Goal: Task Accomplishment & Management: Use online tool/utility

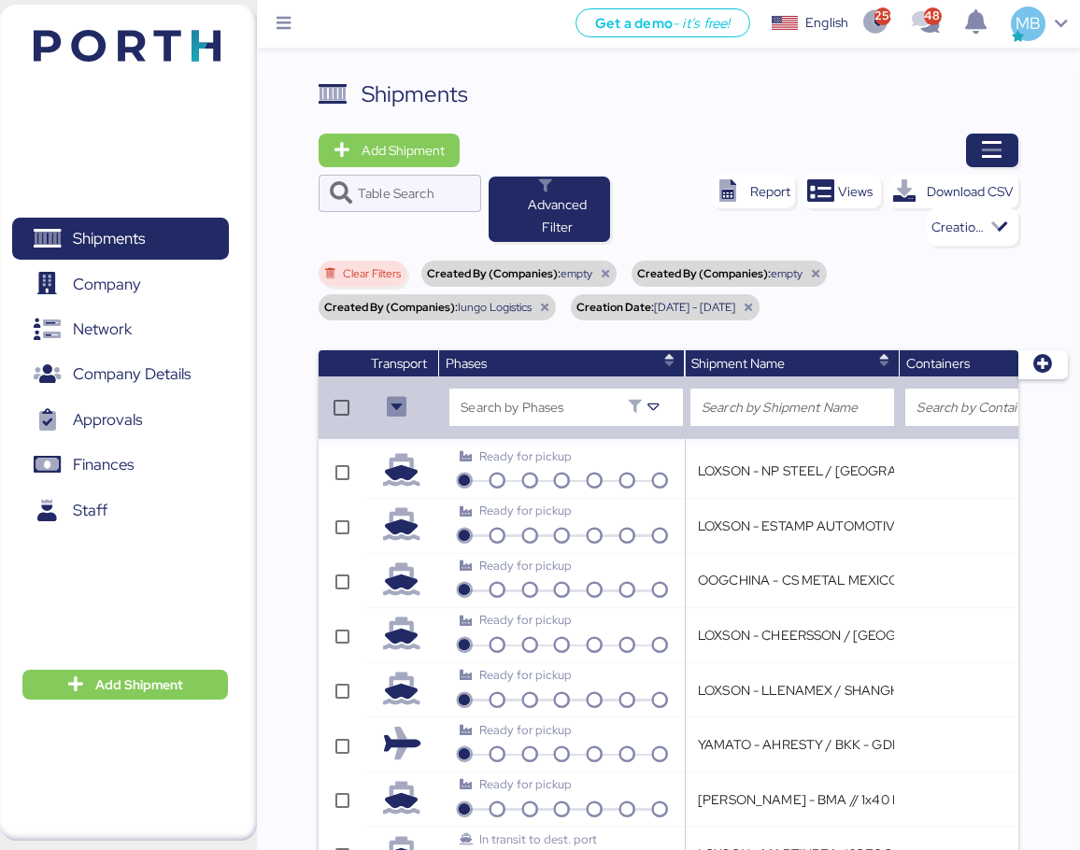
click at [996, 153] on icon "button" at bounding box center [992, 150] width 22 height 22
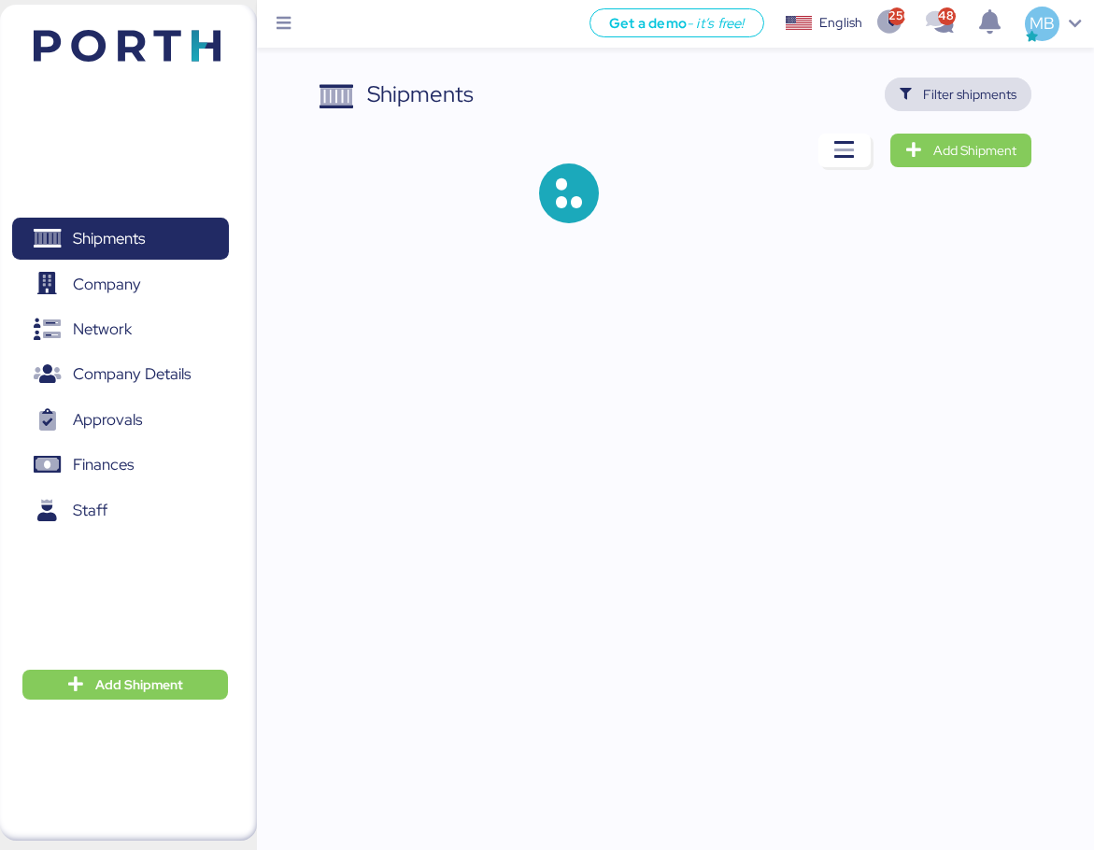
click at [978, 96] on span "Filter shipments" at bounding box center [969, 94] width 93 height 22
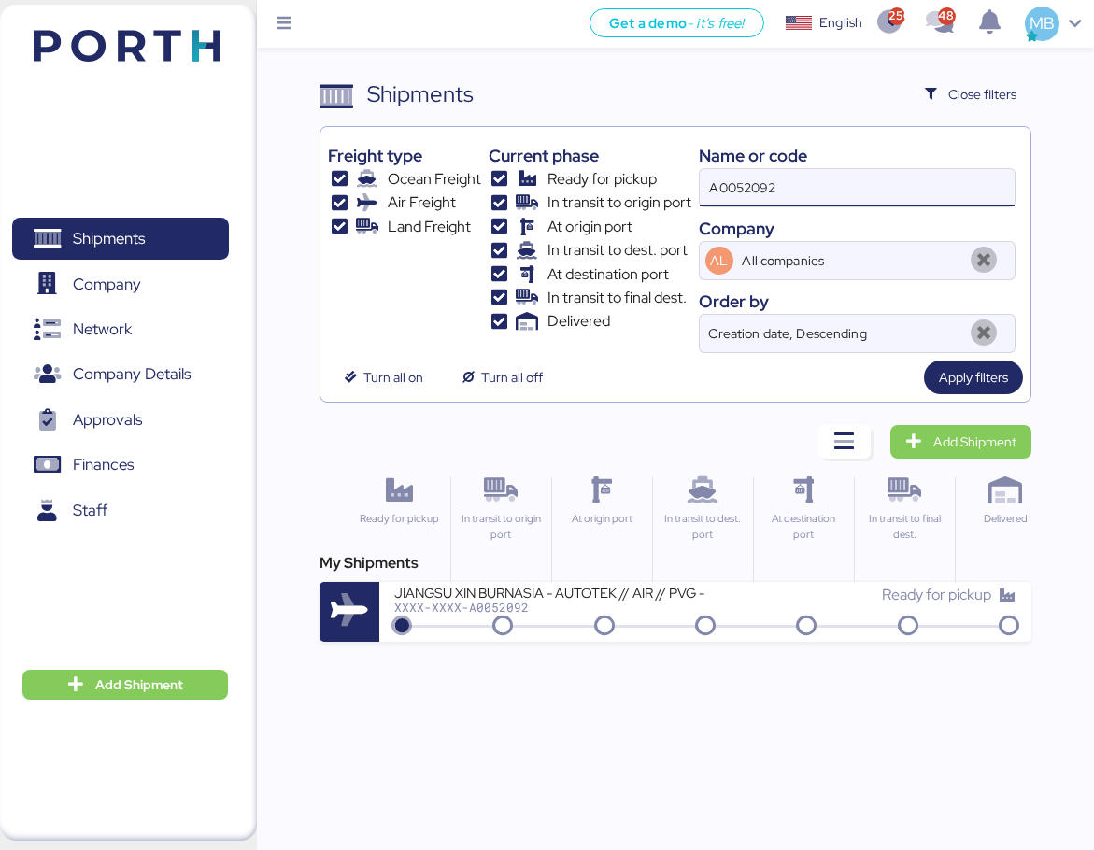
drag, startPoint x: 770, startPoint y: 181, endPoint x: 645, endPoint y: 181, distance: 125.1
click at [645, 181] on div "Freight type Ocean Freight Air Freight Land Freight Current phase Ready for pic…" at bounding box center [675, 243] width 695 height 219
paste input "O0051967"
type input "O0051967"
click at [733, 605] on div "Ready for pickup" at bounding box center [860, 595] width 311 height 22
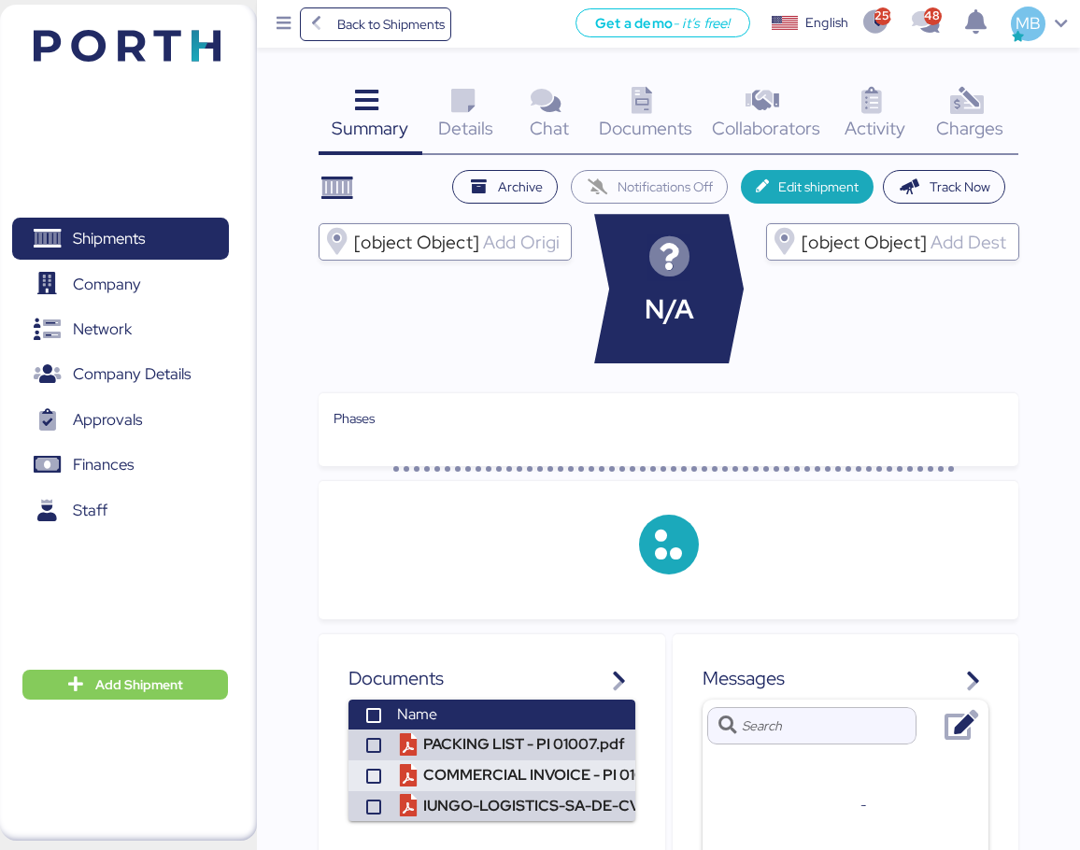
click at [991, 103] on div "Charges 0" at bounding box center [969, 117] width 97 height 78
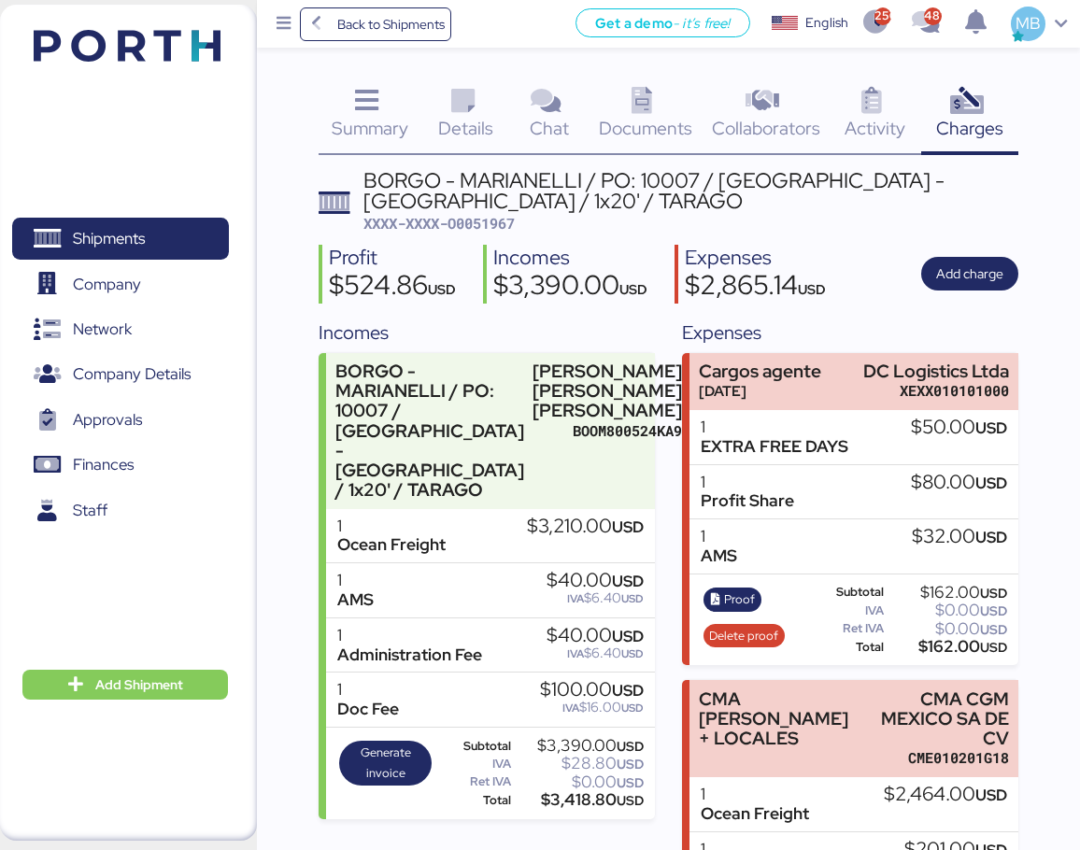
click at [397, 742] on span "Generate invoice" at bounding box center [386, 762] width 80 height 41
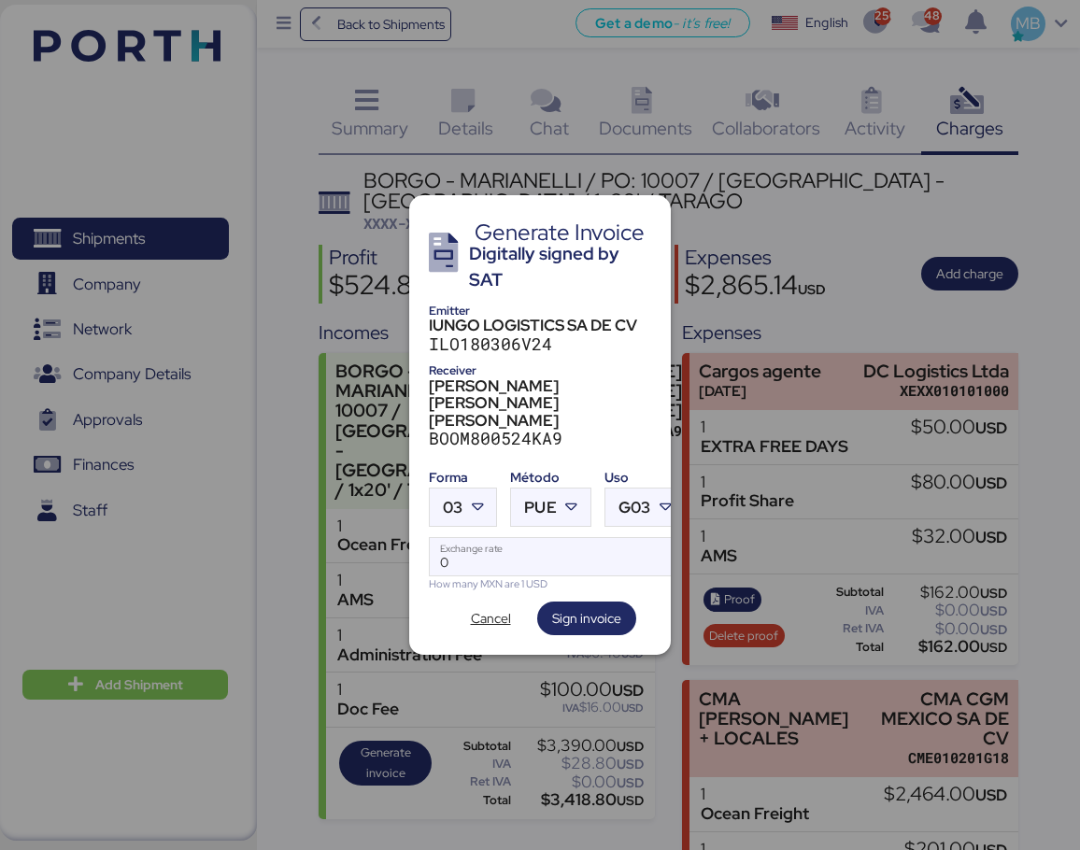
click at [489, 488] on div at bounding box center [479, 506] width 34 height 37
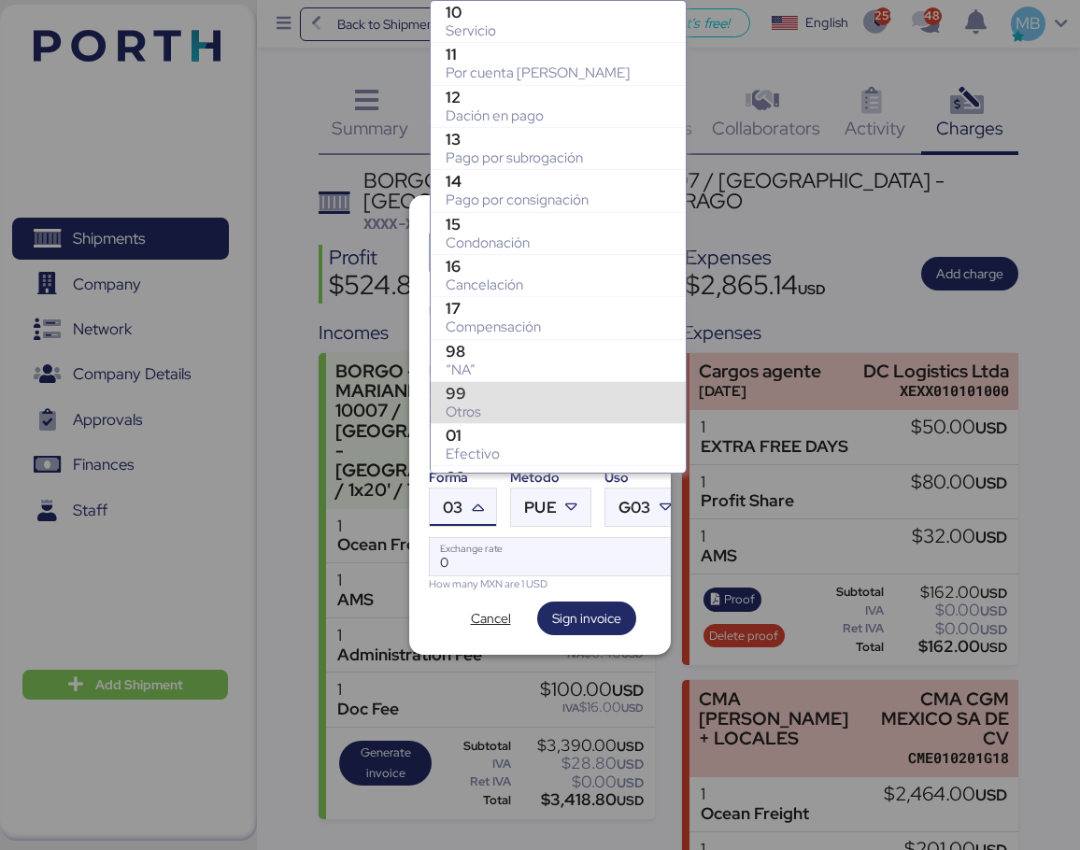
click at [509, 394] on div "99" at bounding box center [557, 393] width 225 height 19
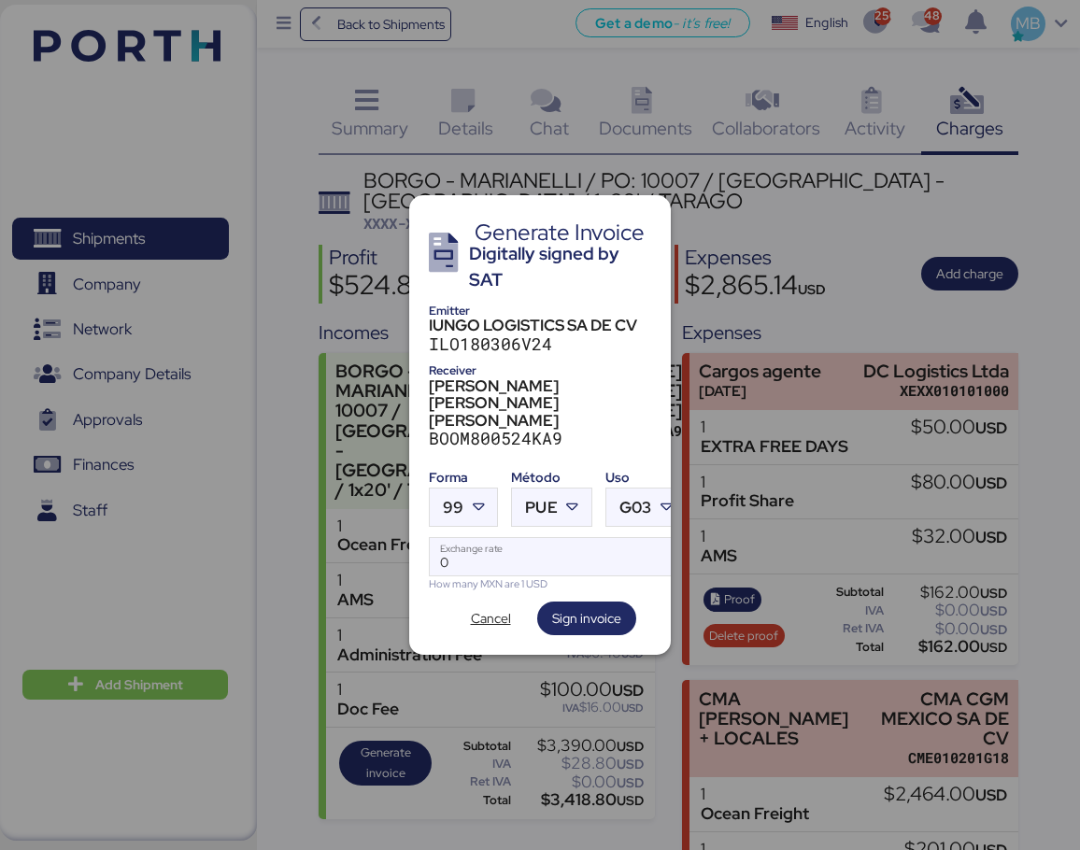
click at [563, 506] on div at bounding box center [575, 506] width 34 height 37
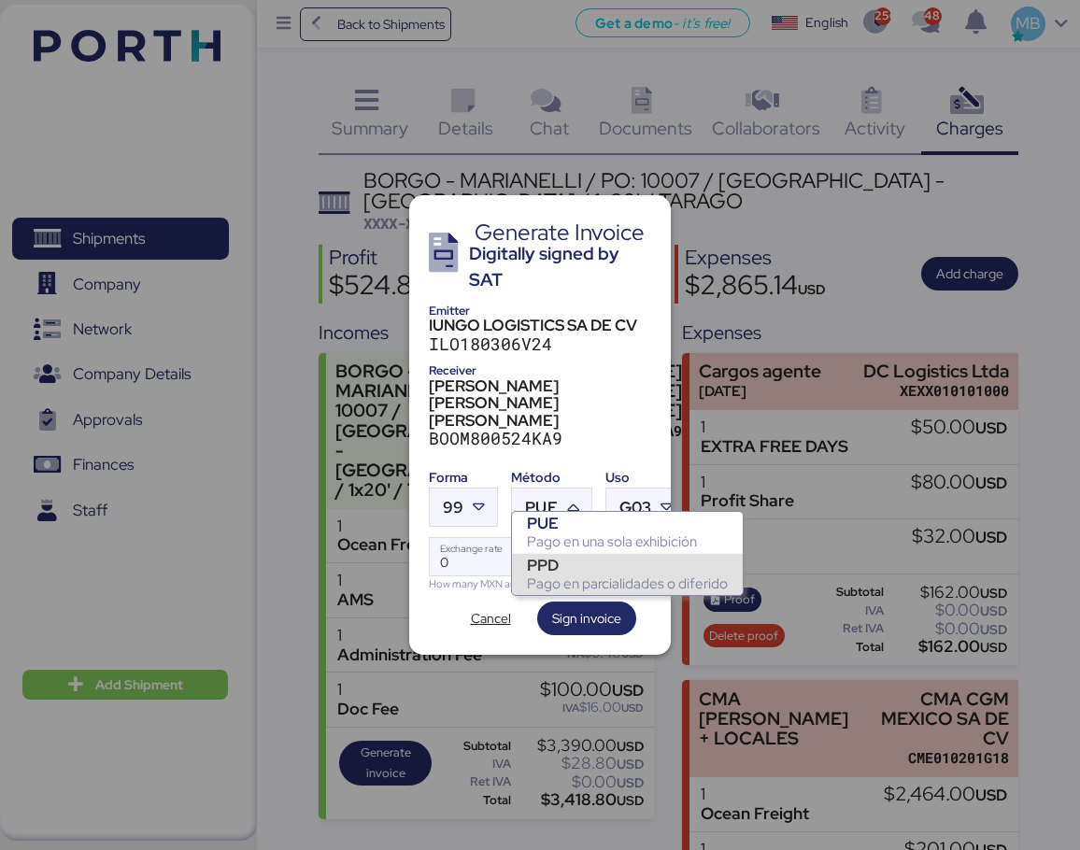
click at [566, 569] on div "PPD" at bounding box center [627, 565] width 201 height 19
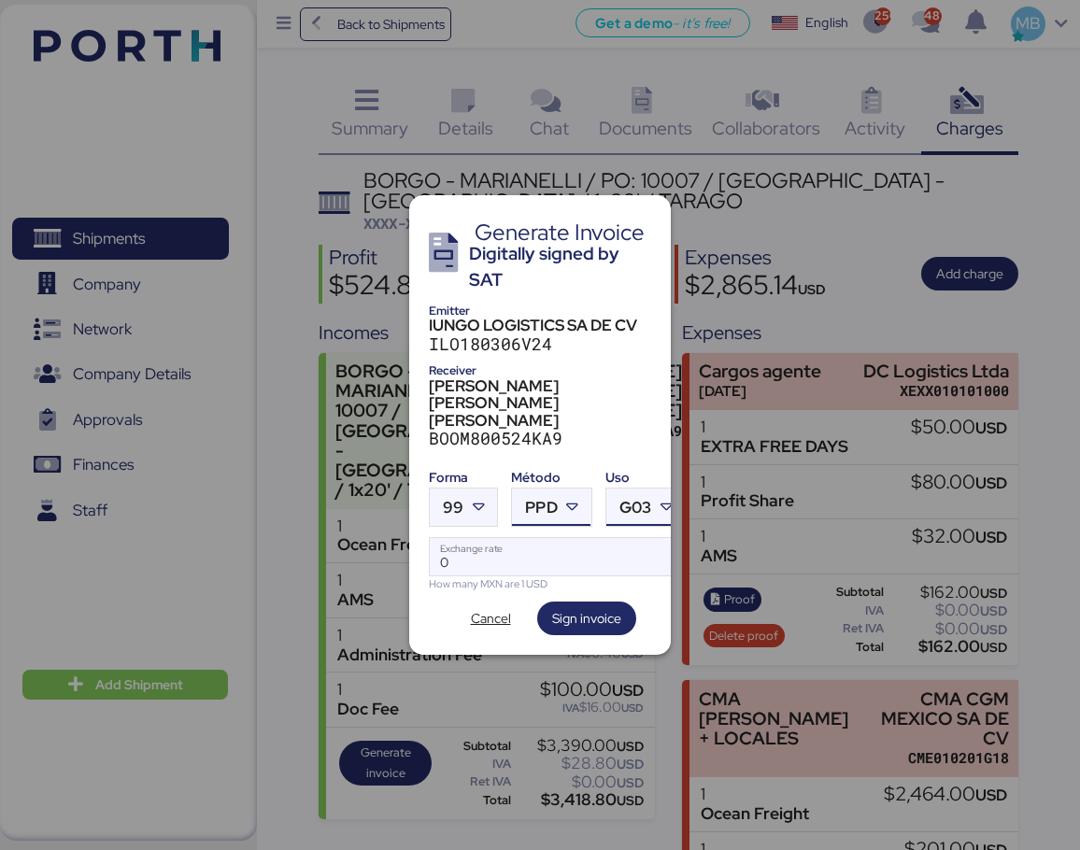
click at [643, 500] on span "G03" at bounding box center [635, 508] width 32 height 16
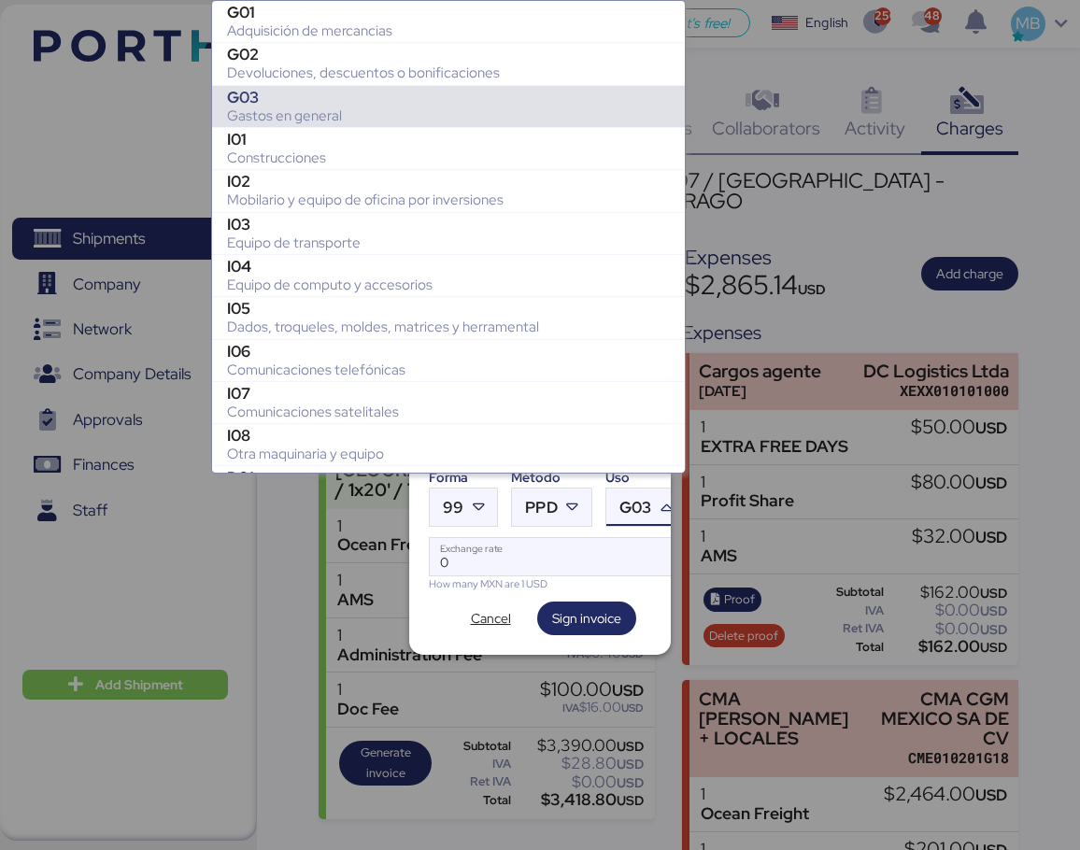
scroll to position [83, 0]
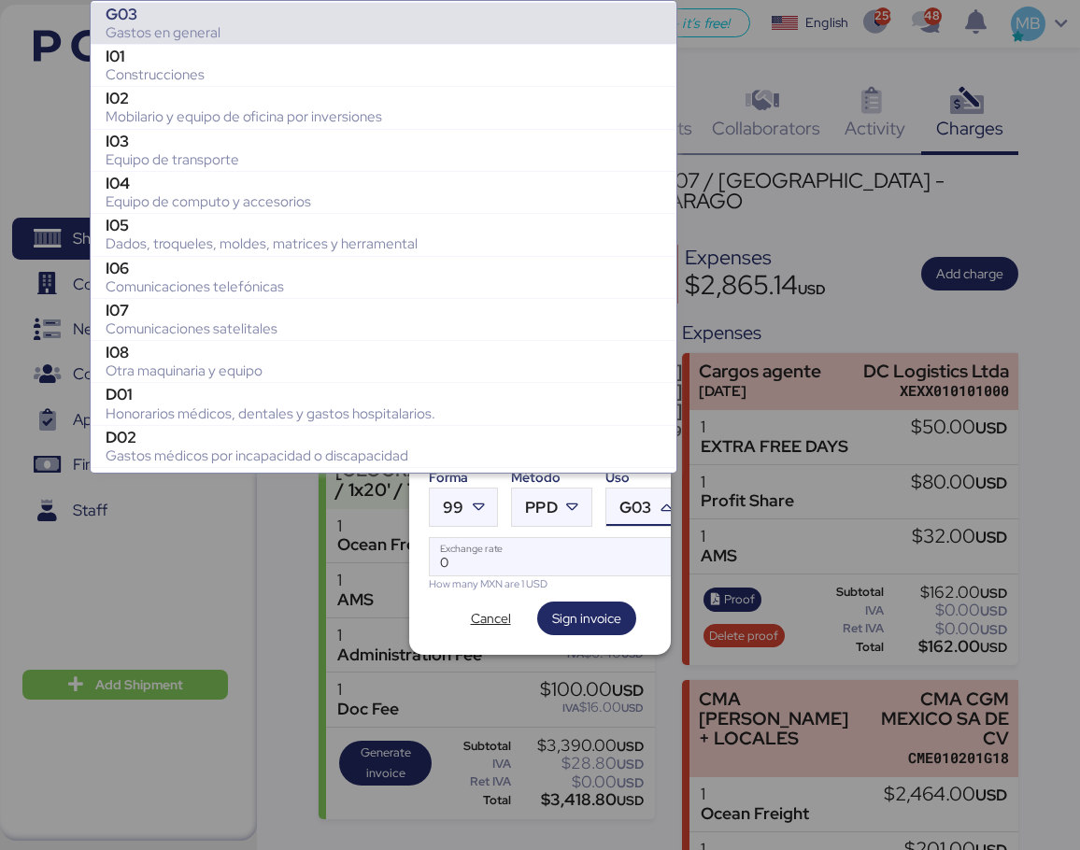
click at [385, 32] on div "Gastos en general" at bounding box center [384, 32] width 556 height 19
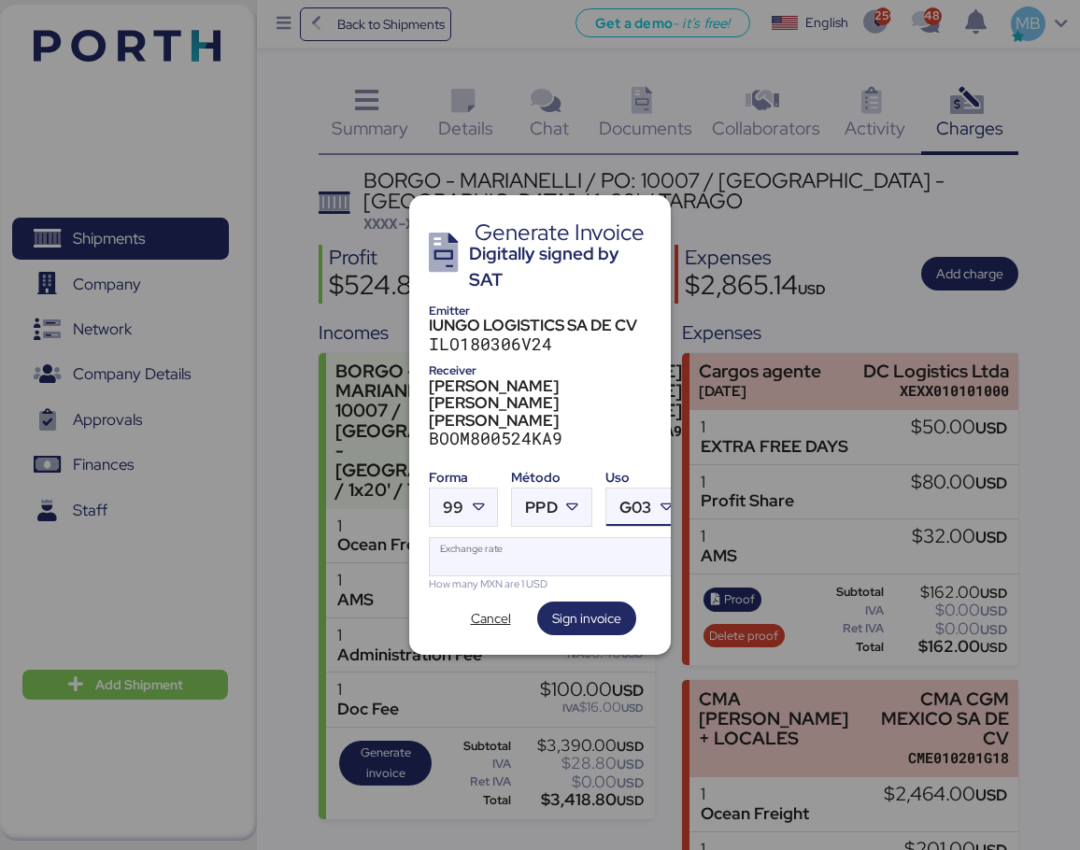
click at [481, 547] on input "Exchange rate" at bounding box center [557, 556] width 255 height 37
paste input "18.6297"
type input "18.6297"
click at [590, 607] on span "Sign invoice" at bounding box center [586, 618] width 69 height 22
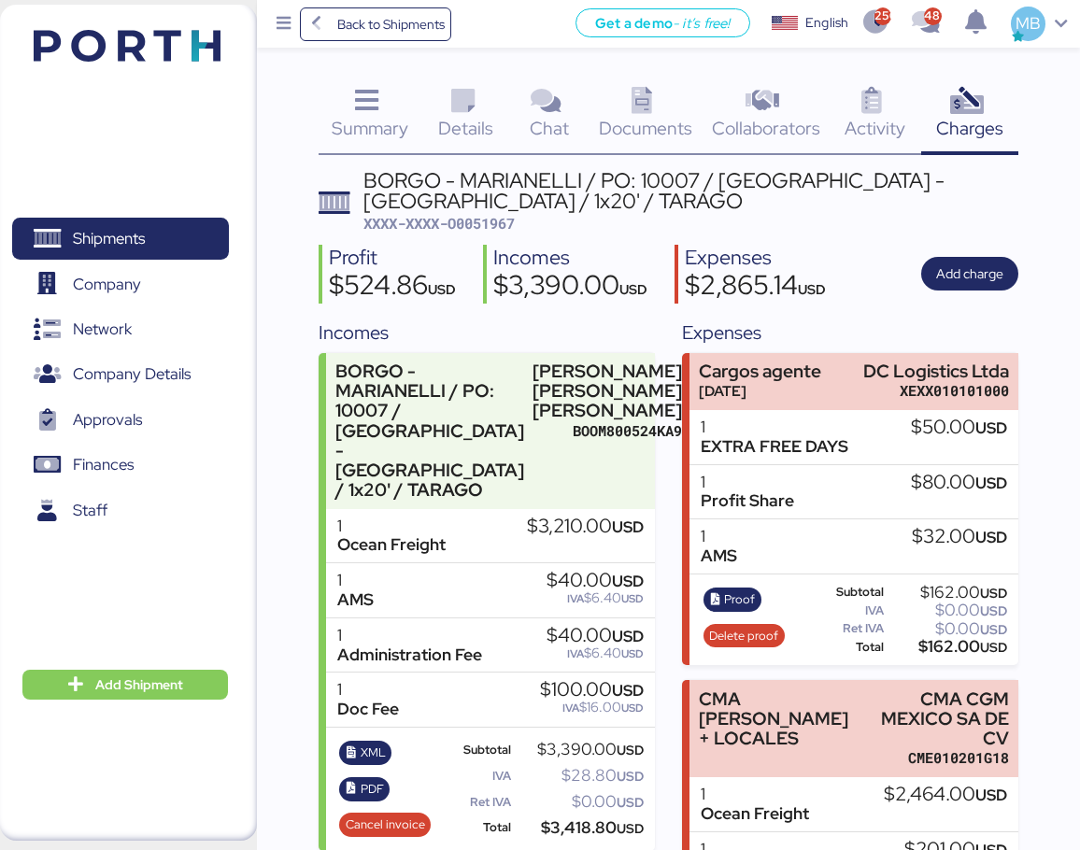
click at [489, 218] on span "XXXX-XXXX-O0051967" at bounding box center [438, 223] width 151 height 19
copy span "O0051967"
click at [366, 779] on span "PDF" at bounding box center [371, 789] width 23 height 21
click at [832, 60] on div "Summary 0 Details 0 Chat 0 Documents 0 Collaborators 0 Activity 0 Charges 0 BOR…" at bounding box center [540, 627] width 1080 height 1255
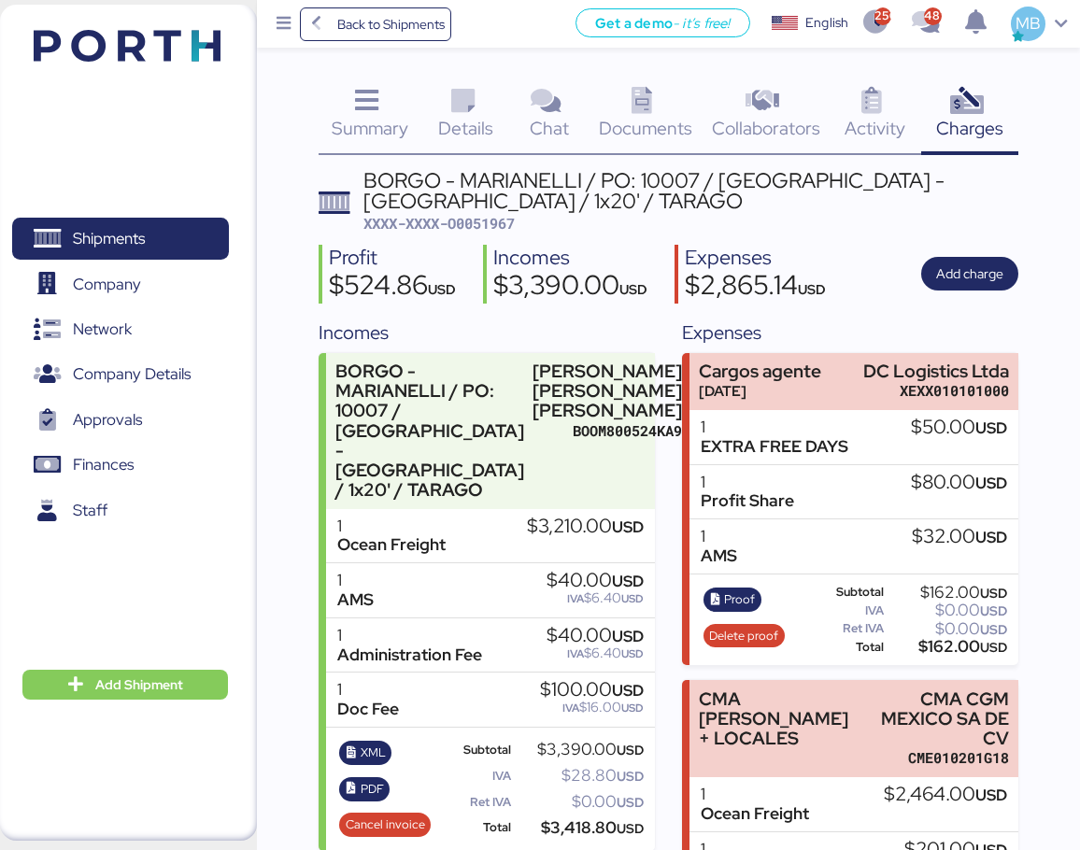
click at [126, 229] on span "Shipments" at bounding box center [109, 238] width 72 height 27
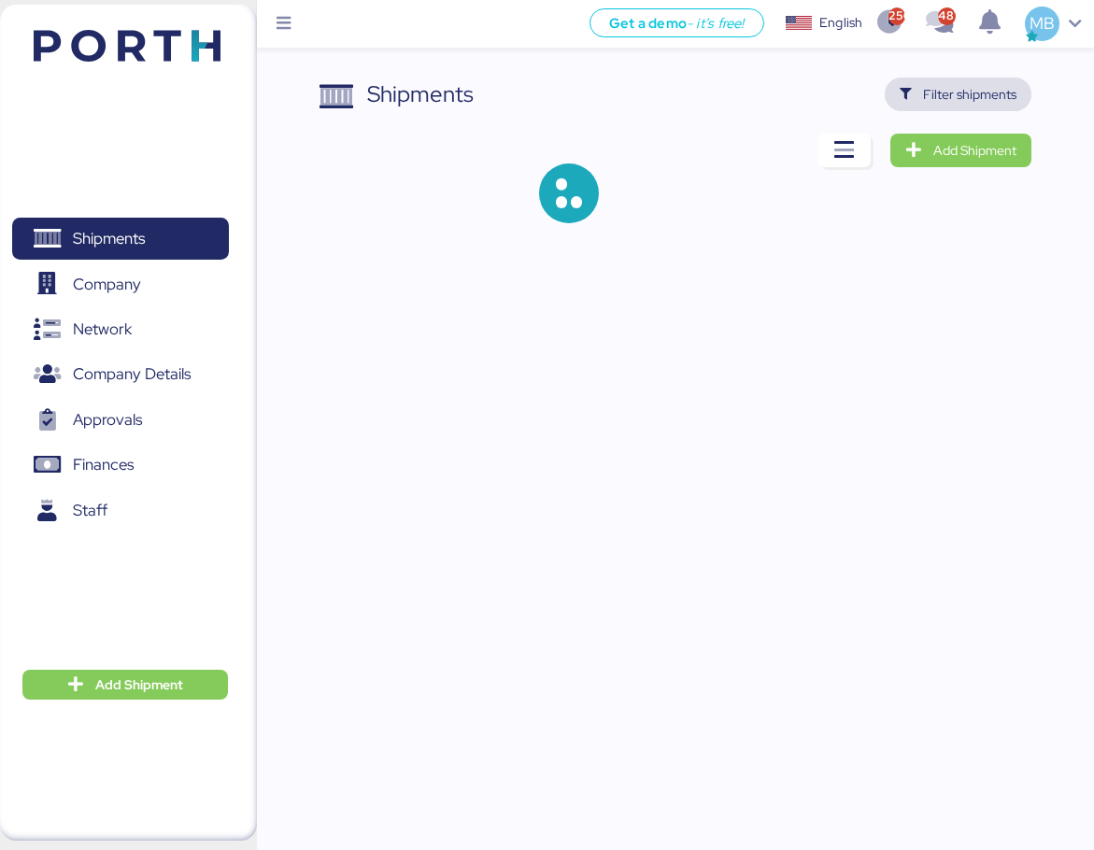
click at [968, 86] on span "Filter shipments" at bounding box center [969, 94] width 93 height 22
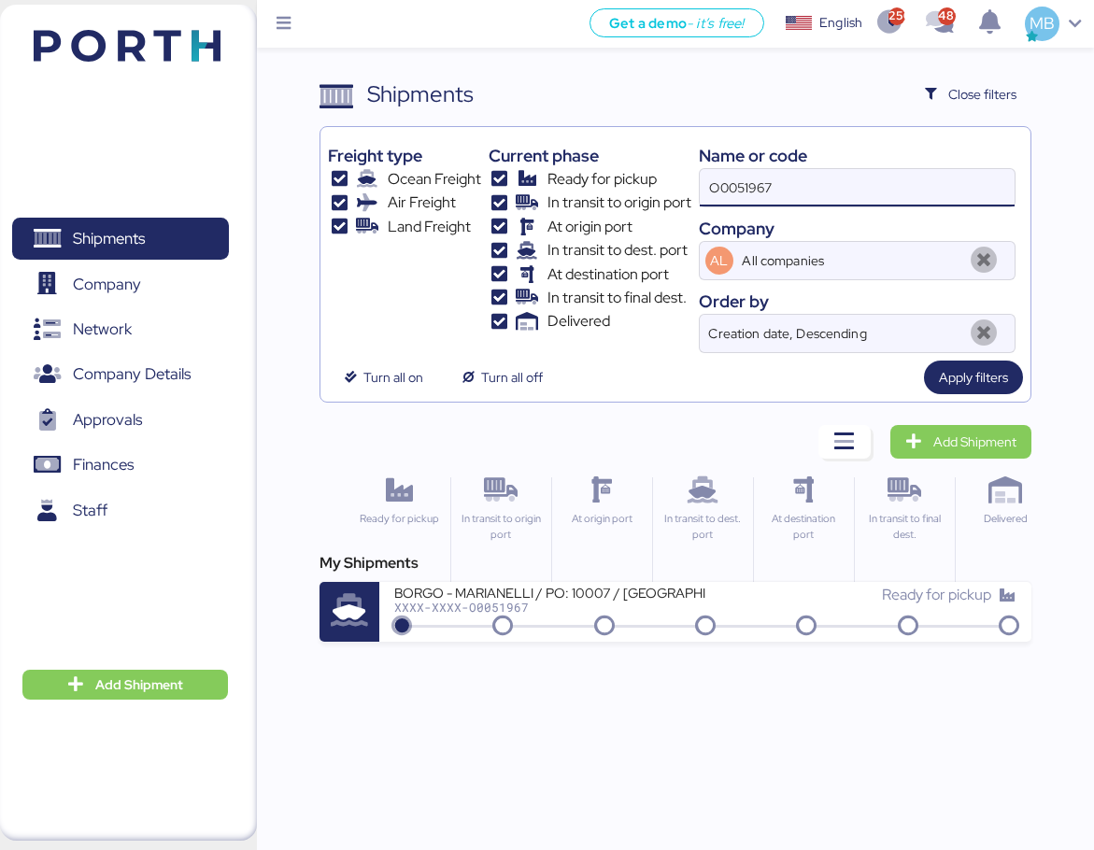
drag, startPoint x: 810, startPoint y: 180, endPoint x: 637, endPoint y: 180, distance: 172.8
click at [637, 180] on div "Freight type Ocean Freight Air Freight Land Freight Current phase Ready for pic…" at bounding box center [675, 243] width 695 height 219
paste input "O0051021"
type input "O0051021"
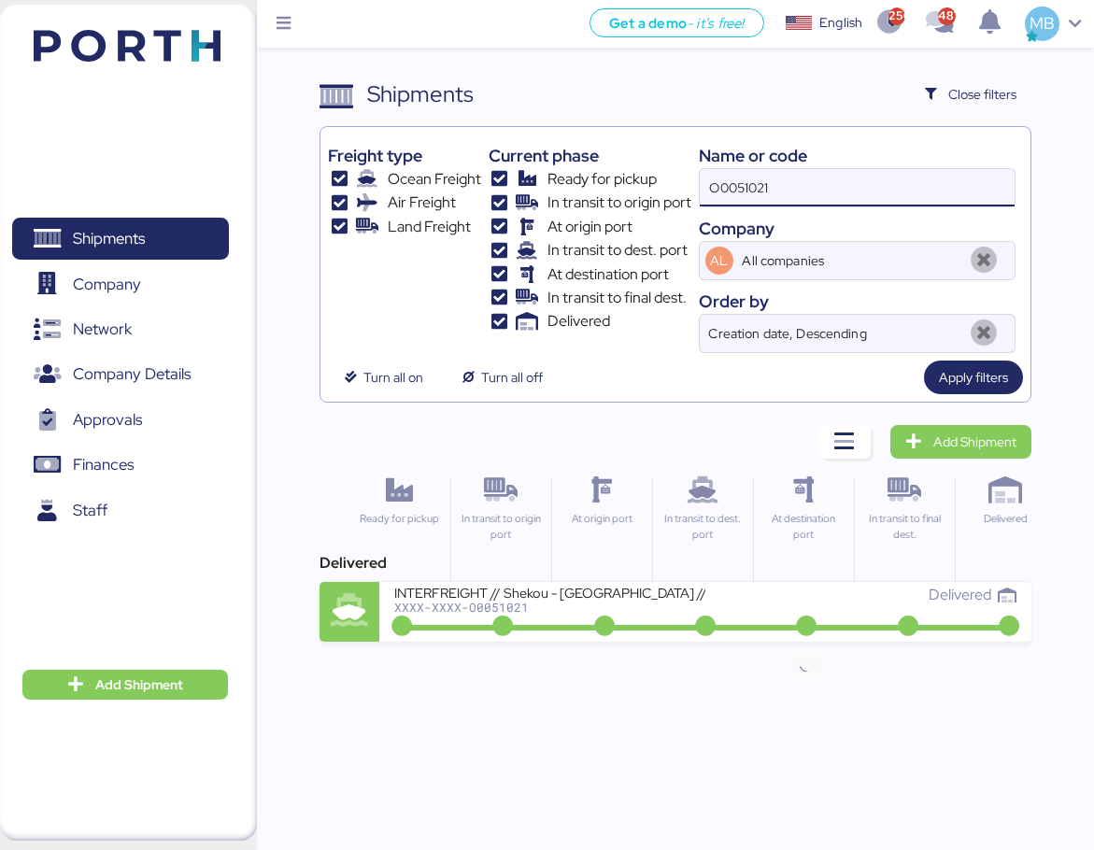
click at [768, 630] on icon at bounding box center [806, 626] width 90 height 21
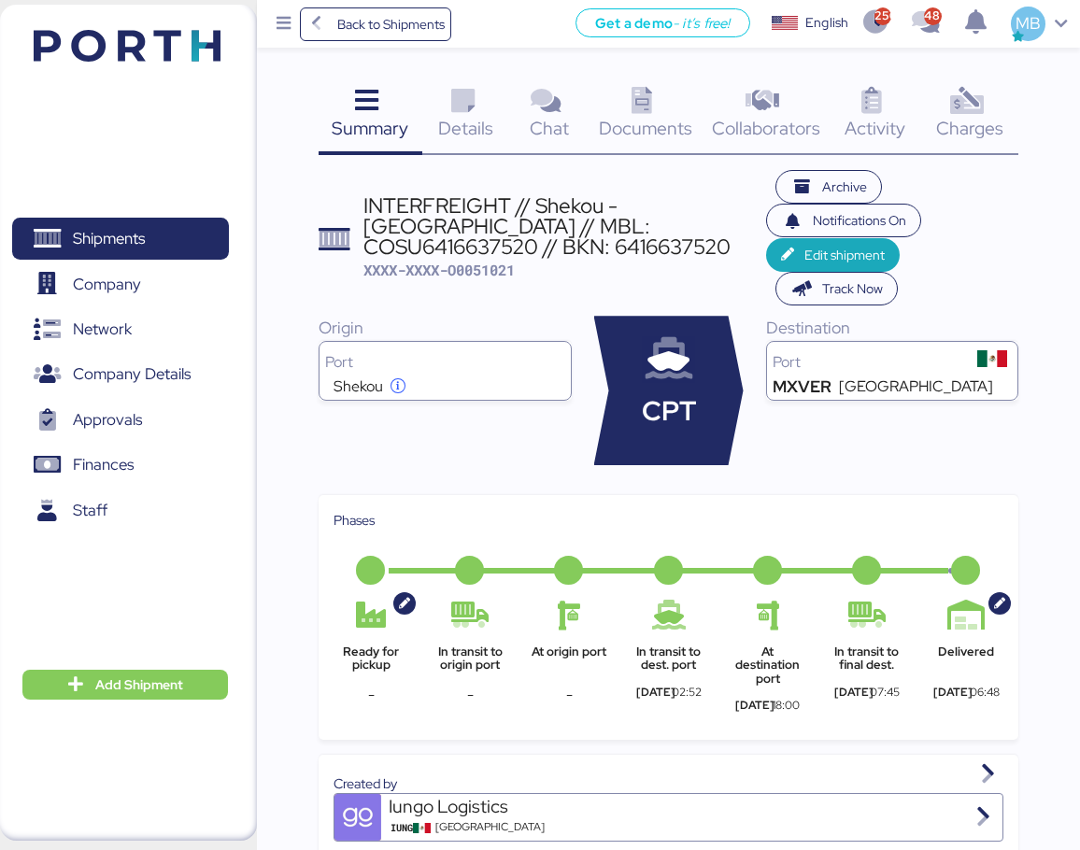
click at [648, 116] on span "Documents" at bounding box center [645, 128] width 93 height 24
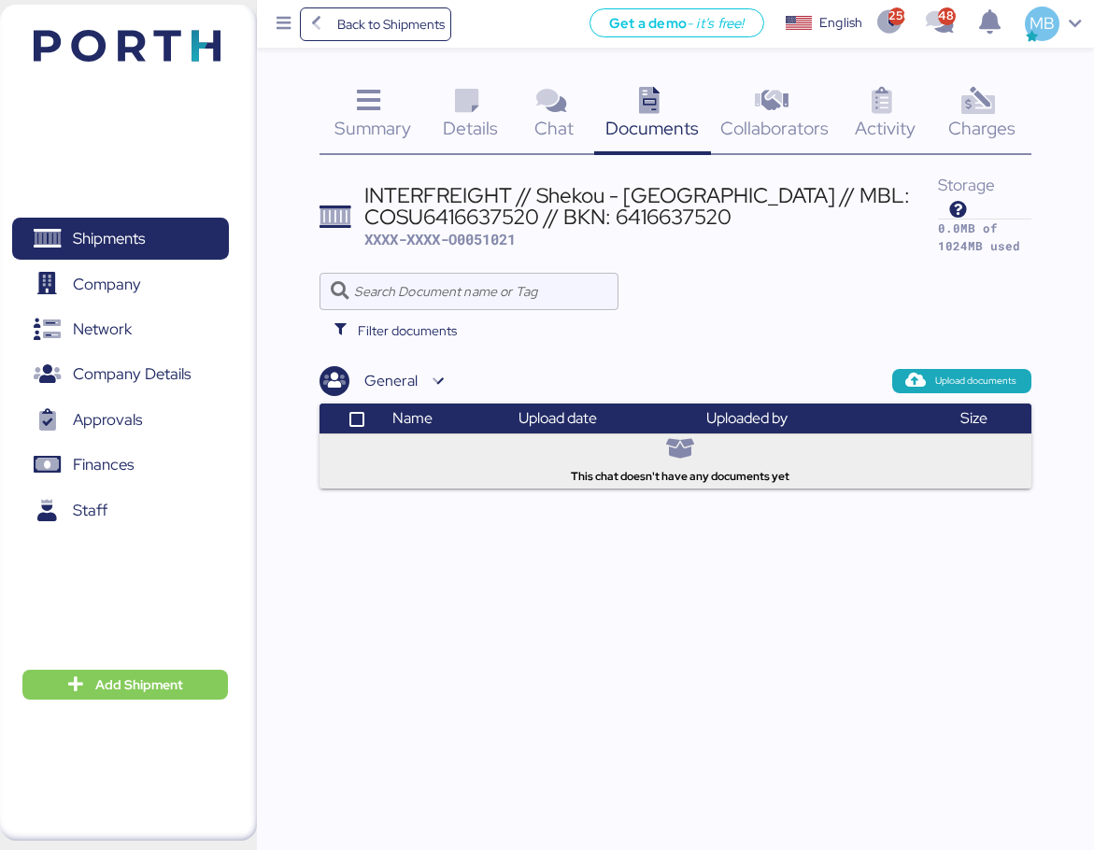
click at [1009, 104] on div "Charges 0" at bounding box center [981, 117] width 99 height 78
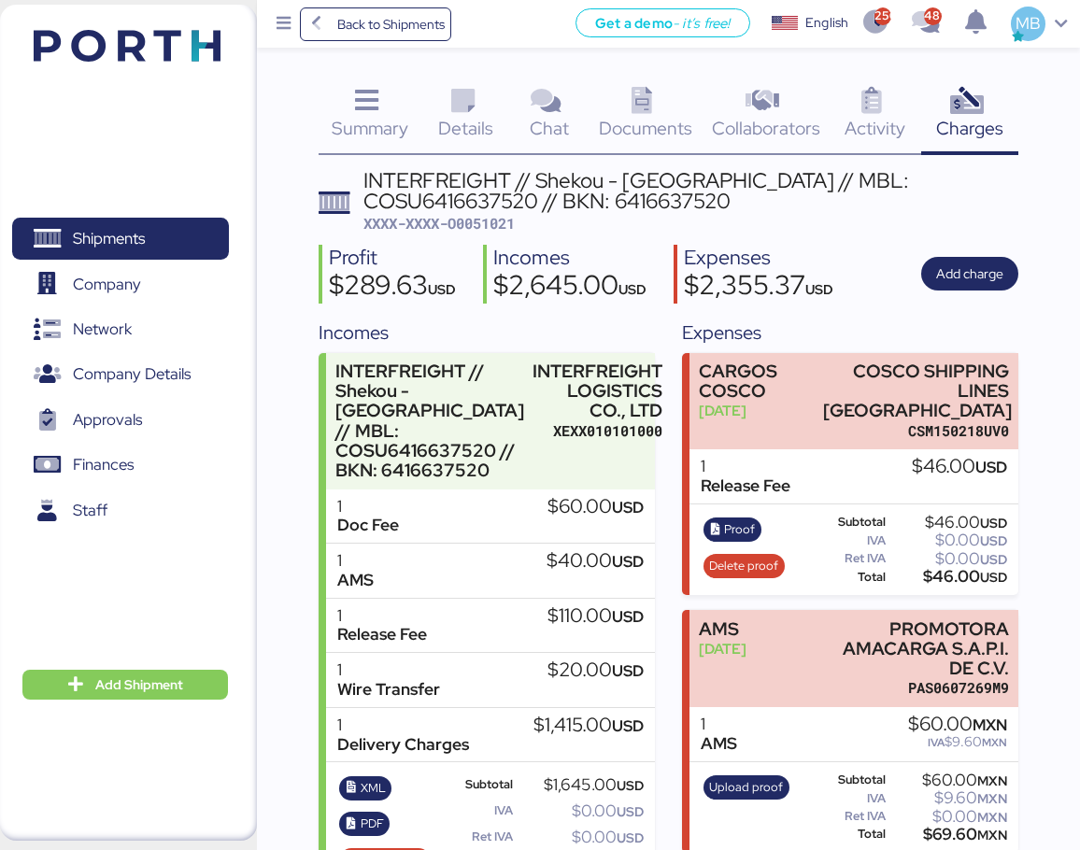
click at [483, 219] on span "XXXX-XXXX-O0051021" at bounding box center [438, 223] width 151 height 19
click at [484, 219] on span "XXXX-XXXX-O0051021" at bounding box center [438, 223] width 151 height 19
copy span "O0051021"
click at [458, 183] on div "INTERFREIGHT // Shekou - [GEOGRAPHIC_DATA] // MBL: COSU6416637520 // BKN: 64166…" at bounding box center [690, 191] width 655 height 42
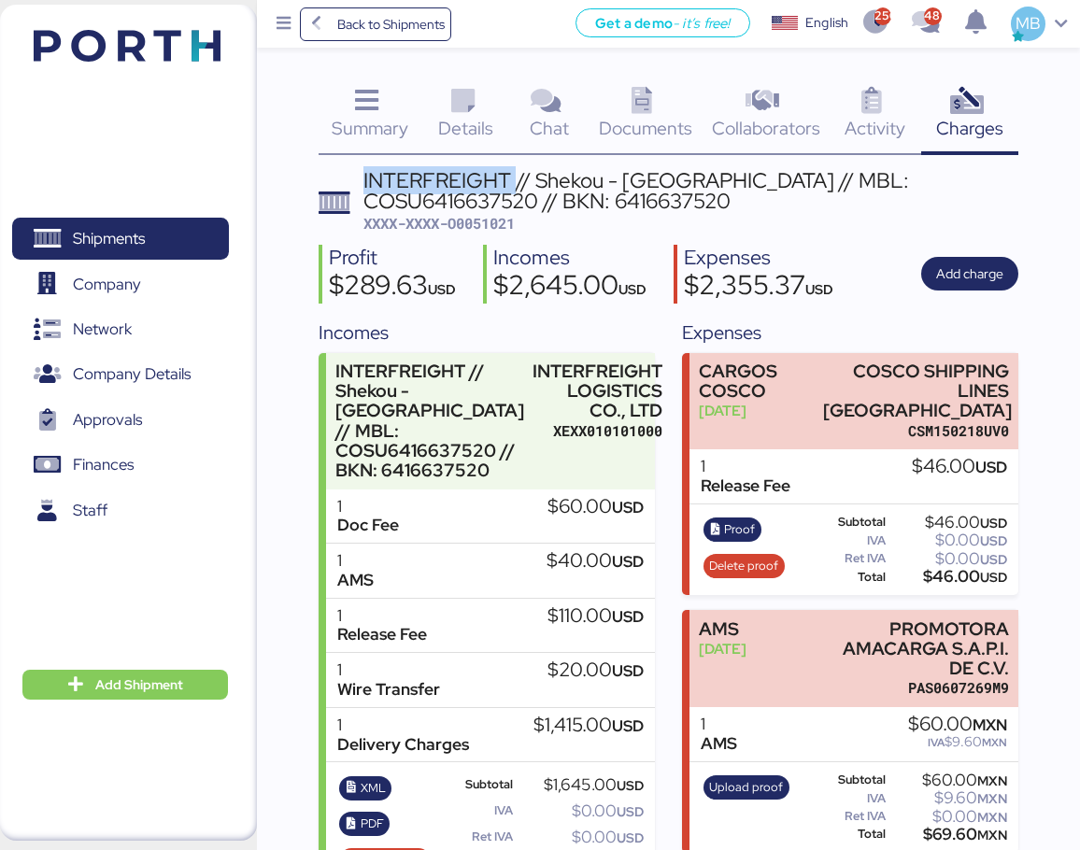
copy div "INTERFREIGHT"
click at [500, 226] on span "XXXX-XXXX-O0051021" at bounding box center [438, 223] width 151 height 19
copy span "O0051021"
click at [175, 235] on span "Shipments" at bounding box center [120, 238] width 201 height 27
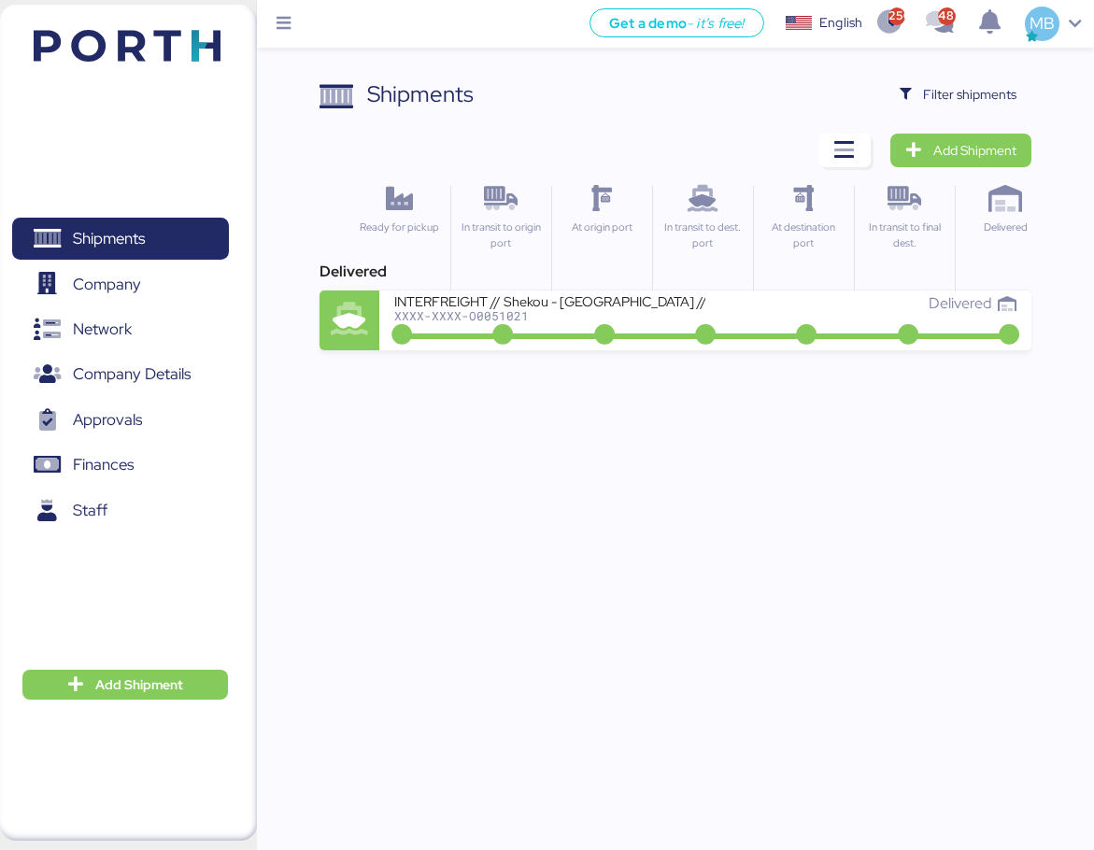
click at [934, 86] on span "Filter shipments" at bounding box center [969, 94] width 93 height 22
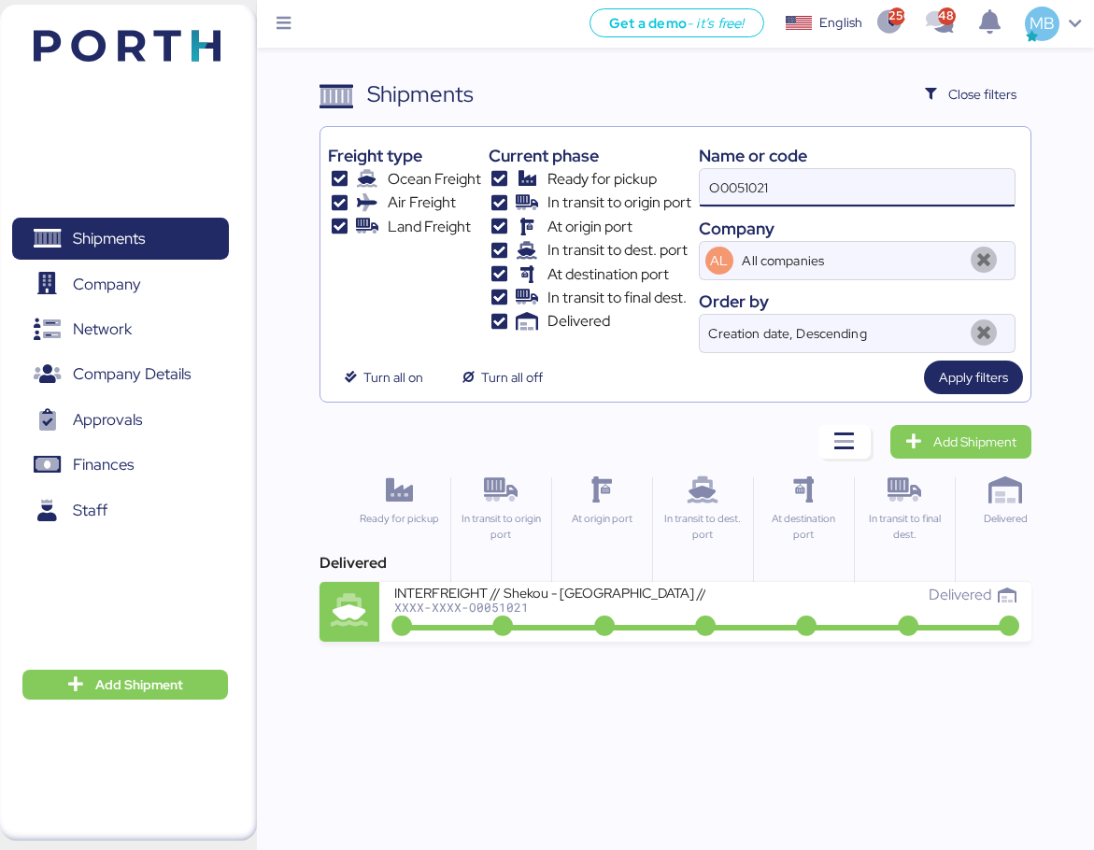
drag, startPoint x: 867, startPoint y: 179, endPoint x: 688, endPoint y: 171, distance: 178.6
click at [688, 171] on div "Freight type Ocean Freight Air Freight Land Freight Current phase Ready for pic…" at bounding box center [675, 243] width 695 height 219
paste input "O0052135"
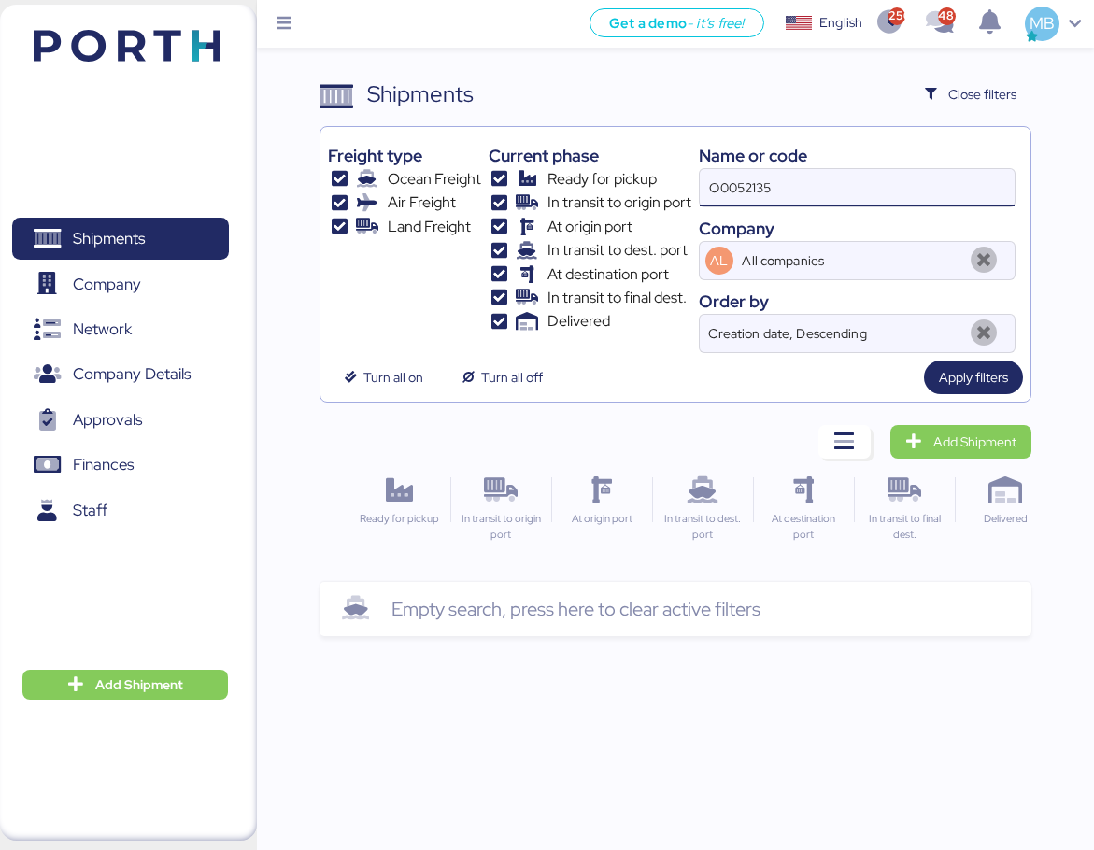
type input "O0052135"
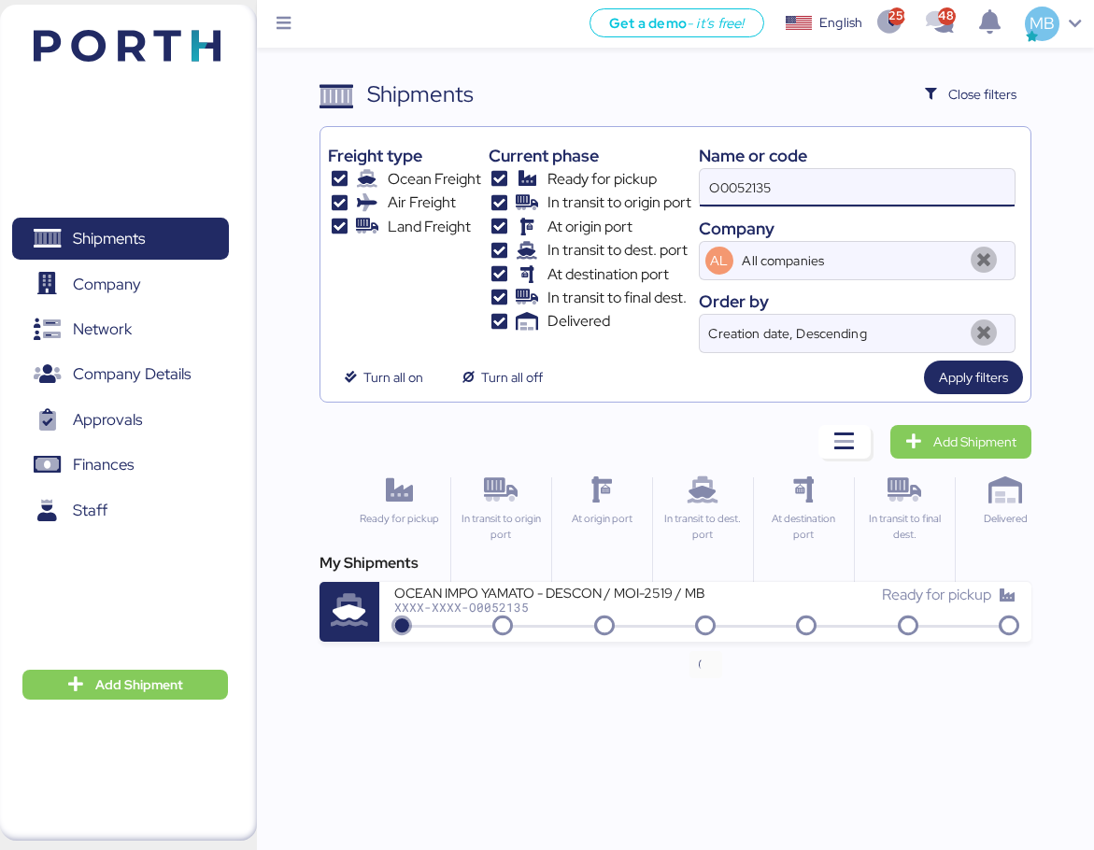
click at [712, 607] on div "Ready for pickup" at bounding box center [860, 604] width 311 height 40
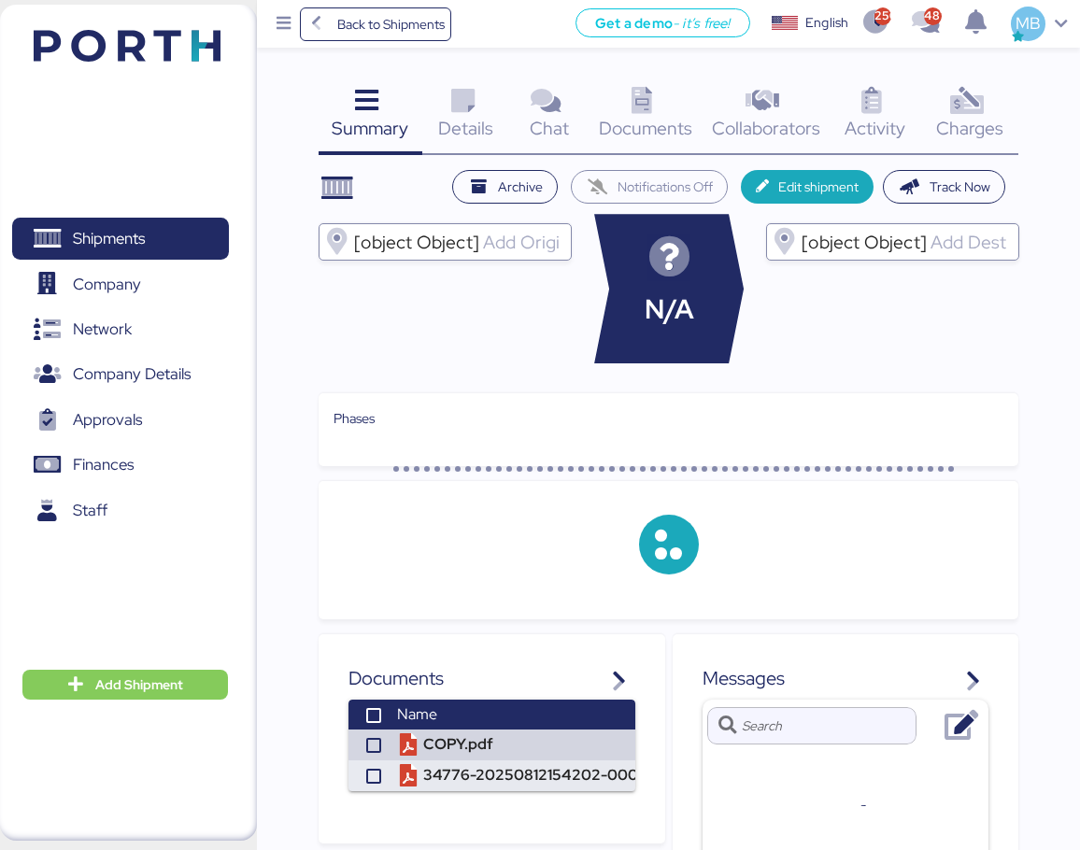
click at [981, 98] on icon at bounding box center [966, 101] width 40 height 27
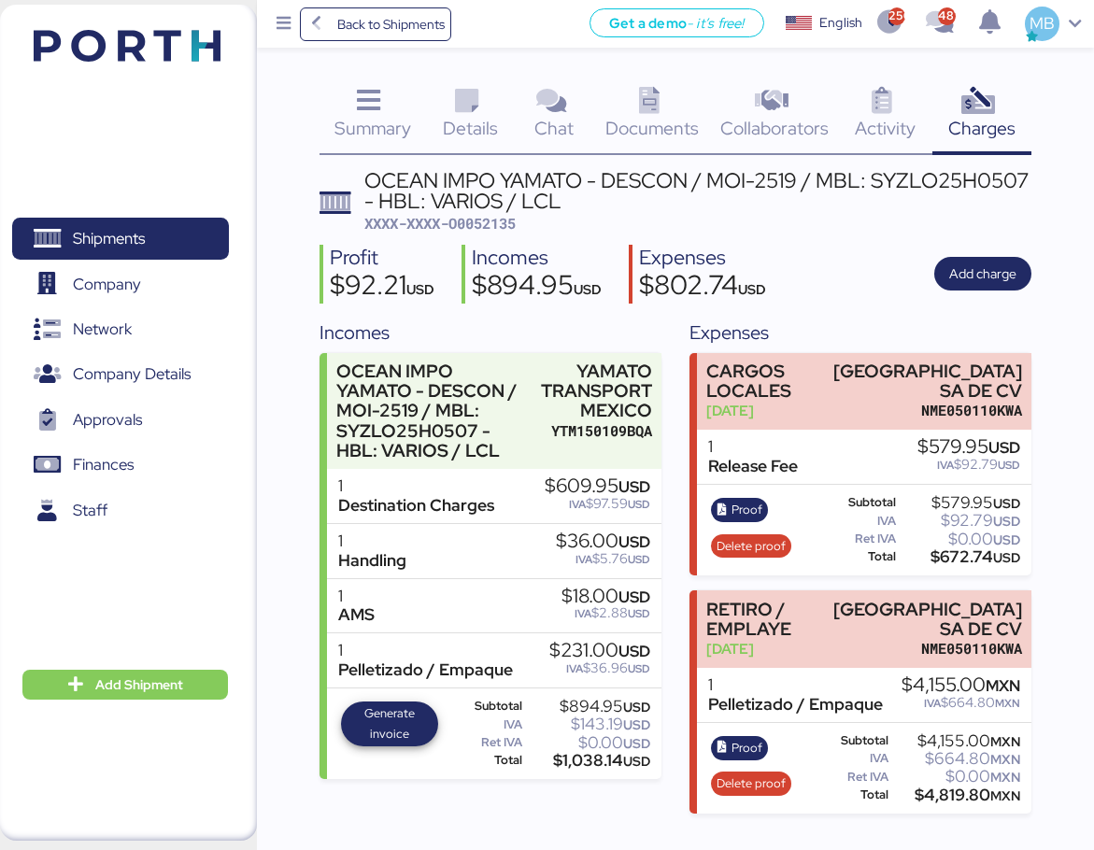
click at [396, 725] on span "Generate invoice" at bounding box center [389, 723] width 86 height 41
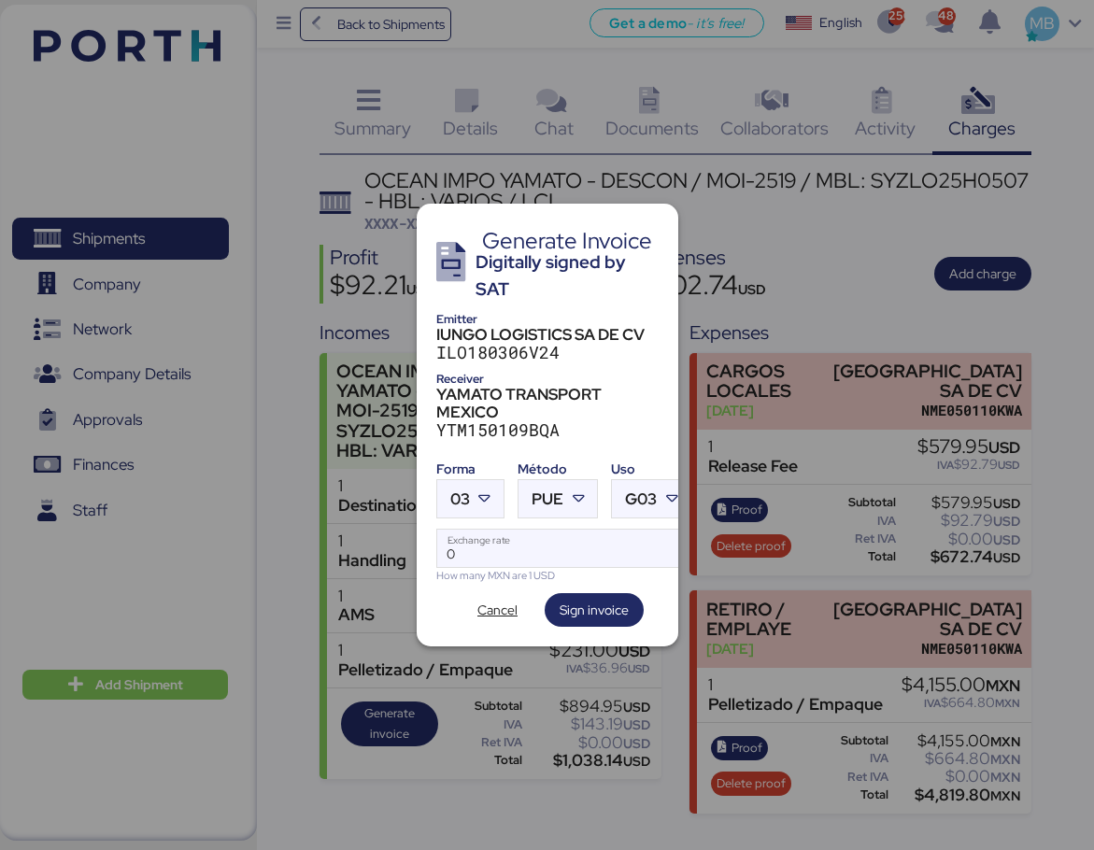
click at [490, 491] on icon at bounding box center [484, 498] width 19 height 19
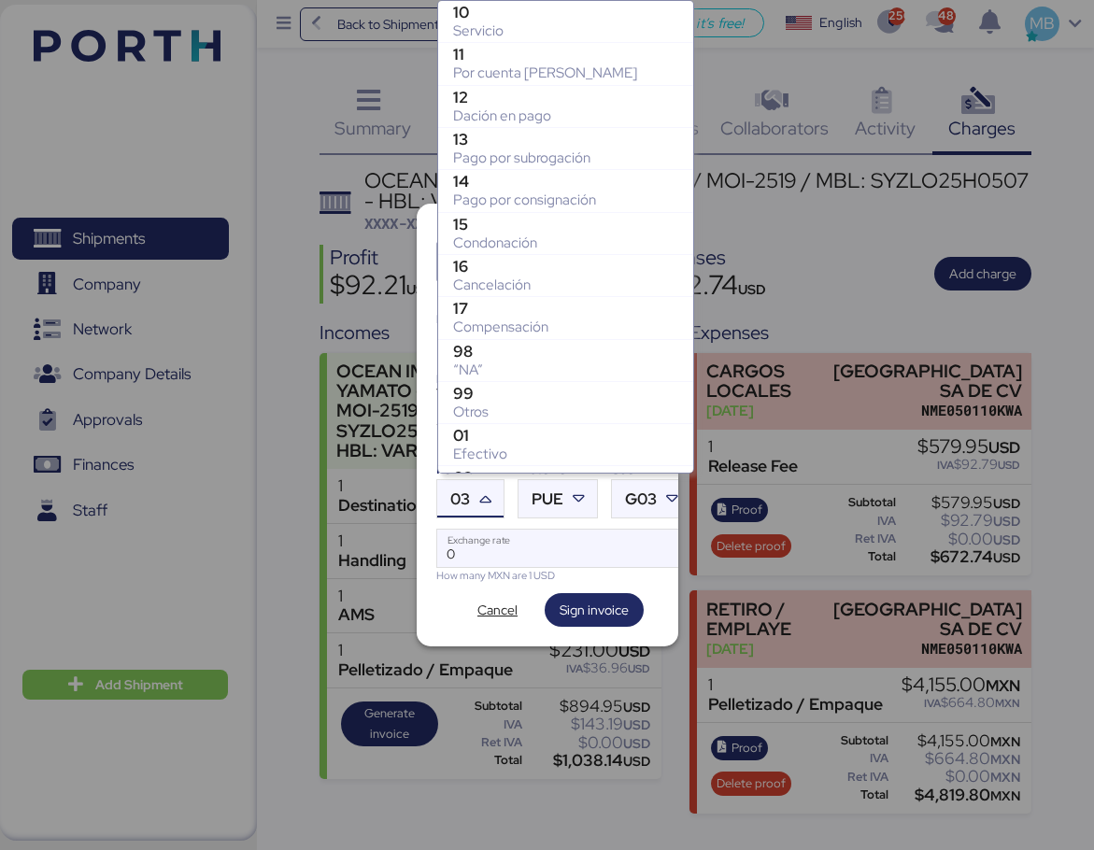
scroll to position [332, 0]
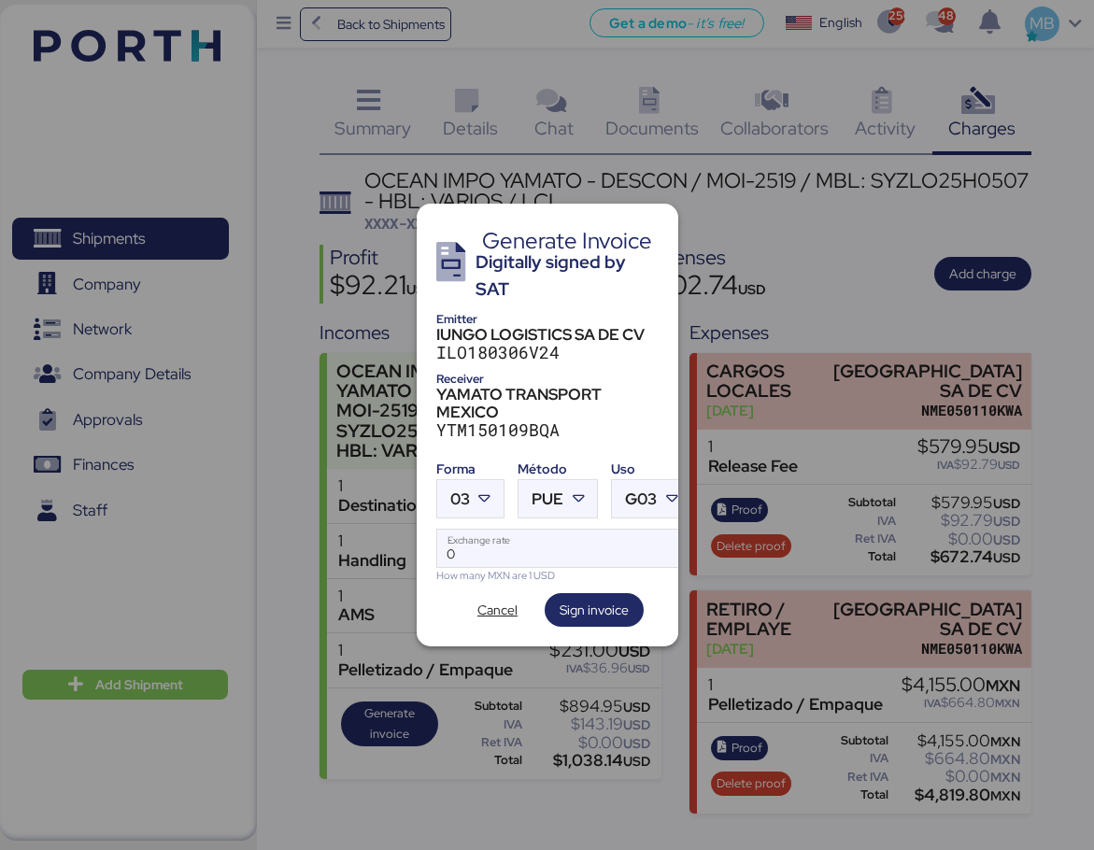
click at [501, 497] on div at bounding box center [487, 498] width 34 height 37
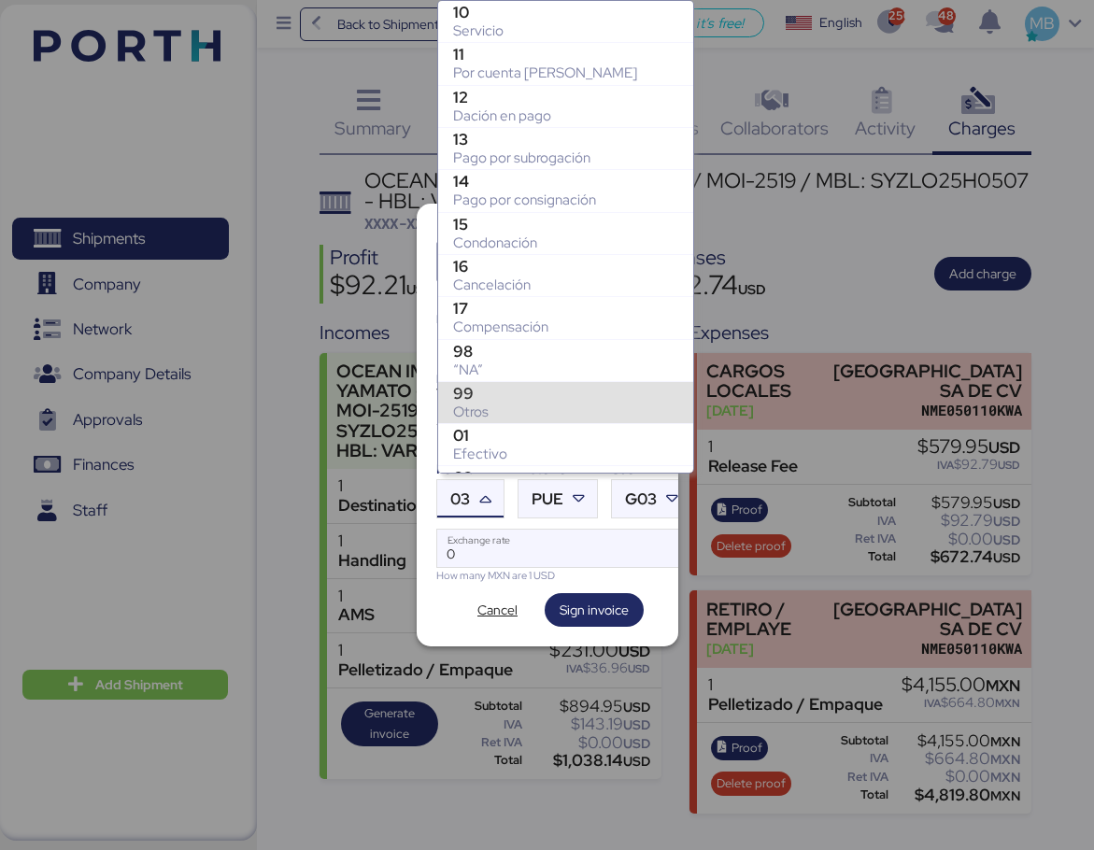
click at [535, 384] on div "99" at bounding box center [565, 393] width 225 height 19
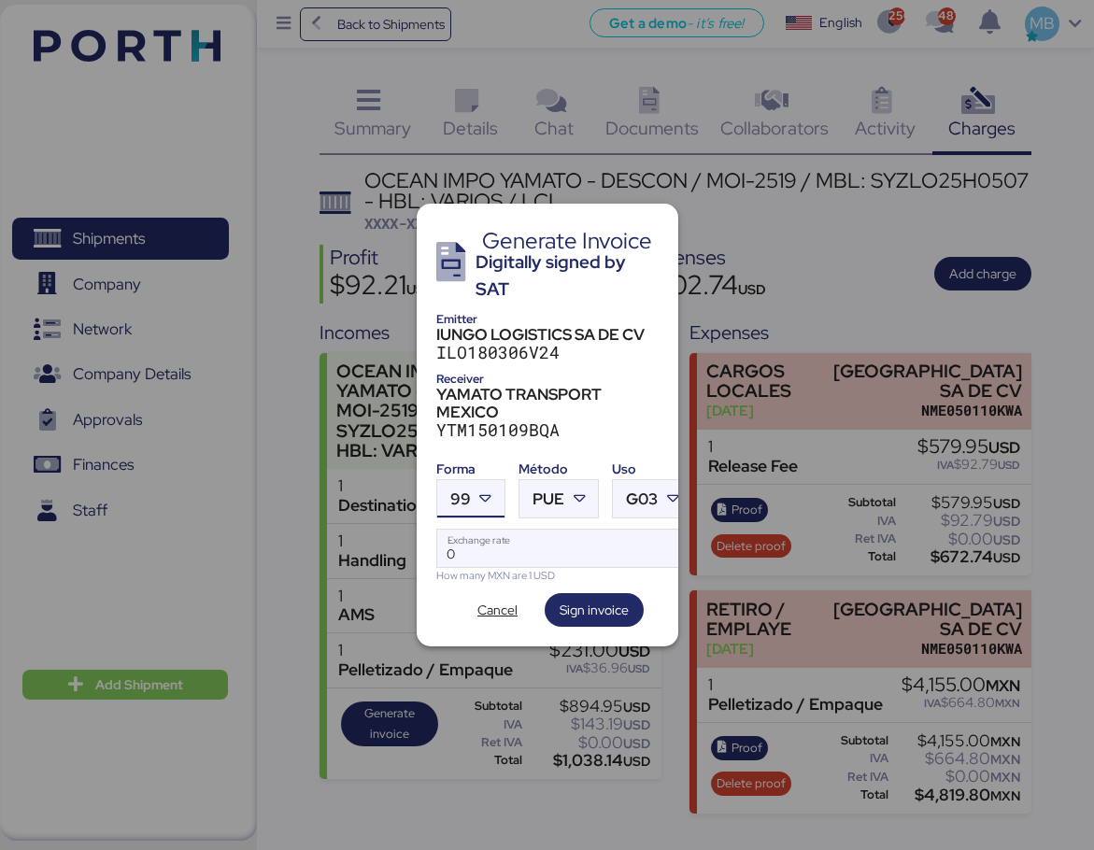
click at [587, 496] on icon at bounding box center [579, 498] width 19 height 19
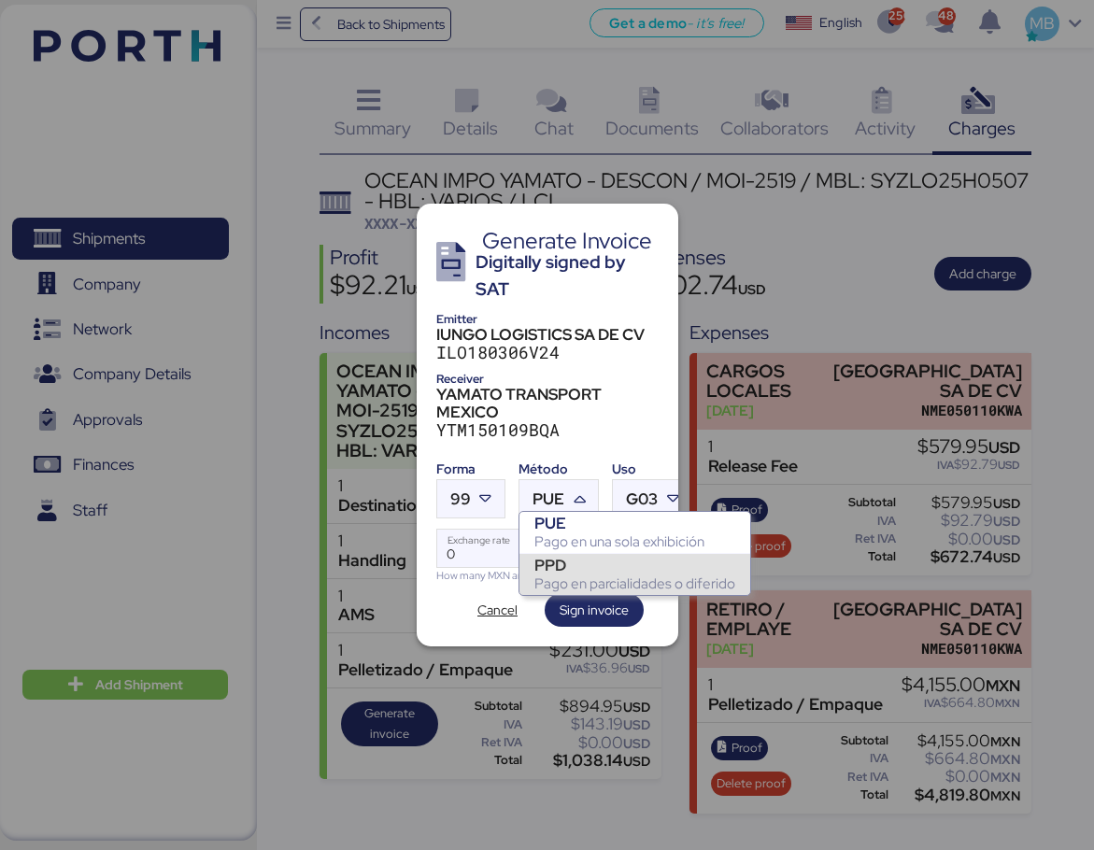
click at [582, 581] on div "Pago en parcialidades o diferido" at bounding box center [634, 583] width 201 height 19
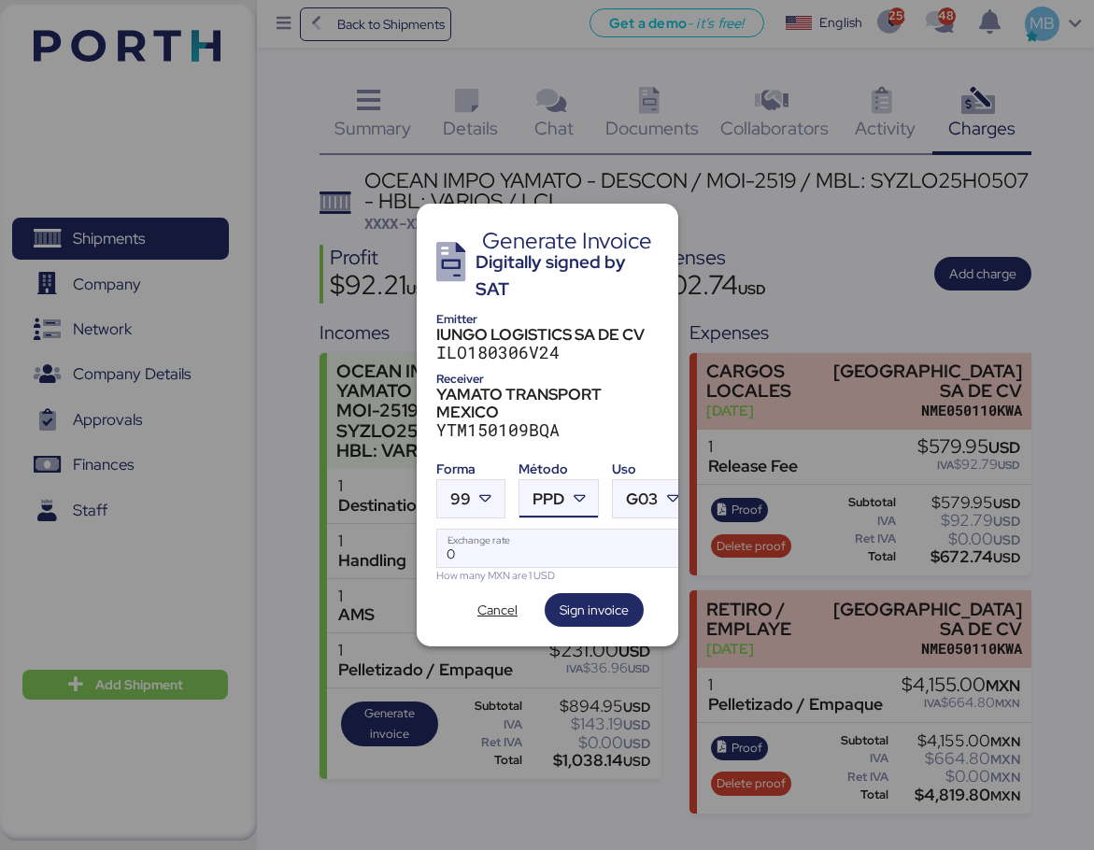
click at [654, 491] on span "G03" at bounding box center [642, 499] width 32 height 16
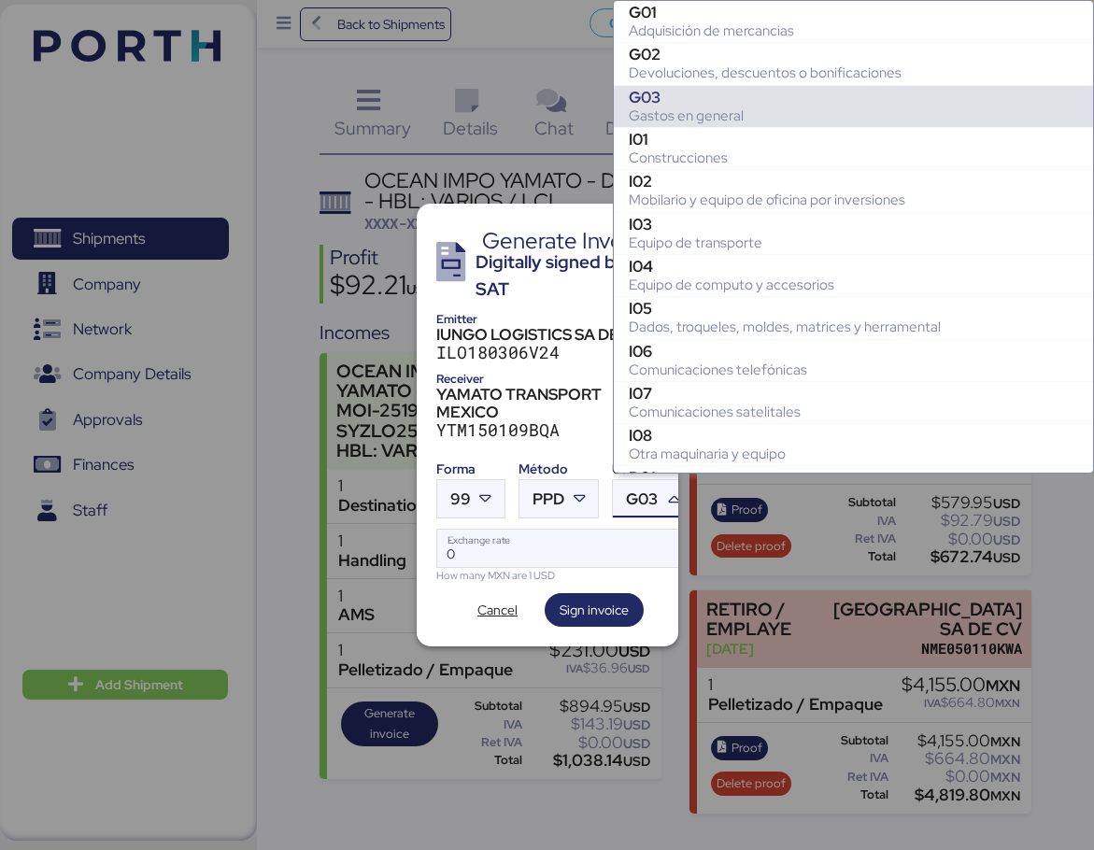
scroll to position [83, 0]
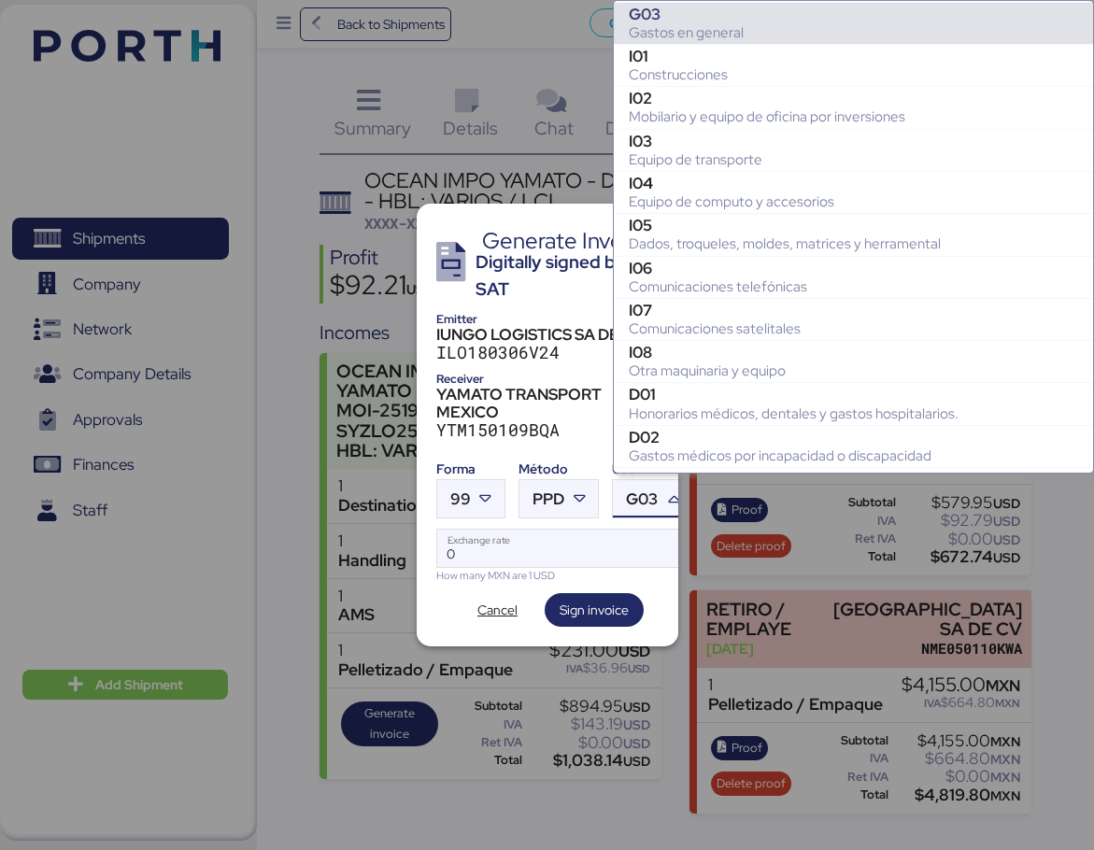
click at [732, 35] on div "Gastos en general" at bounding box center [853, 32] width 449 height 19
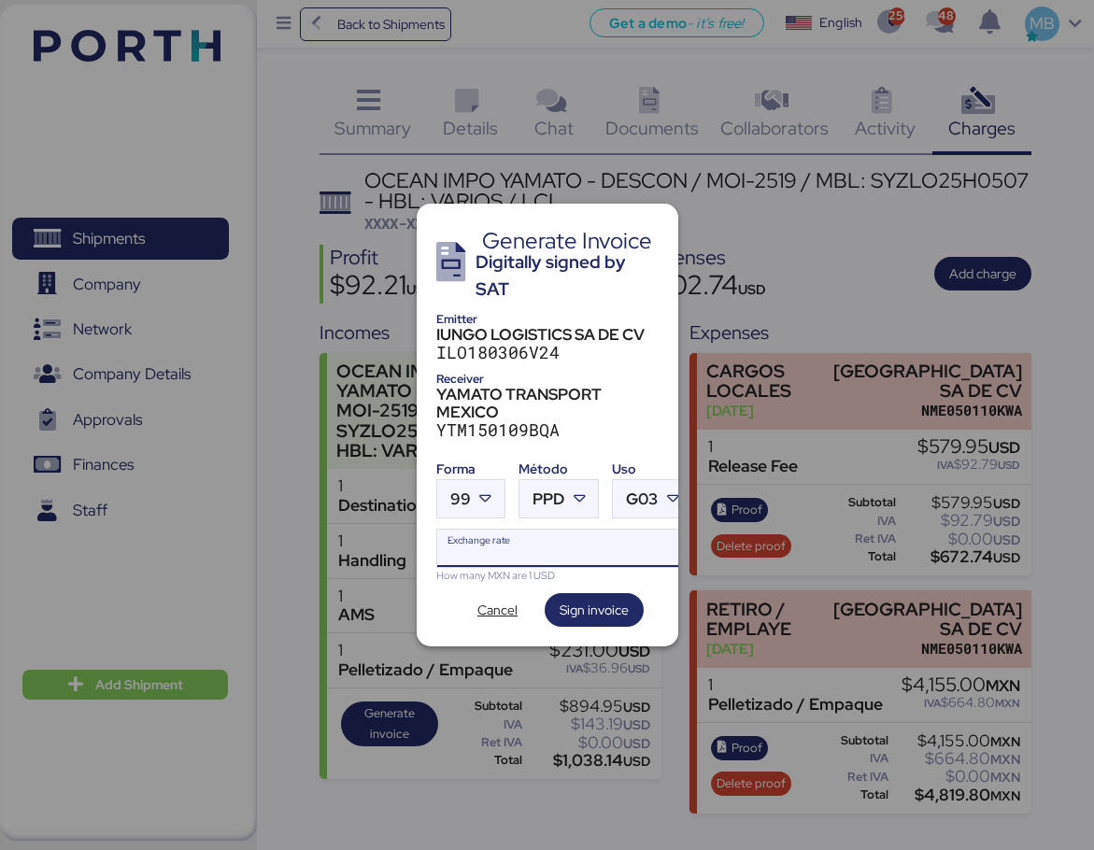
drag, startPoint x: 509, startPoint y: 541, endPoint x: 473, endPoint y: 541, distance: 35.5
click at [478, 541] on input "Exchange rate" at bounding box center [564, 548] width 255 height 37
paste input "18.6297"
type input "18.6297"
click at [598, 599] on span "Sign invoice" at bounding box center [593, 610] width 69 height 22
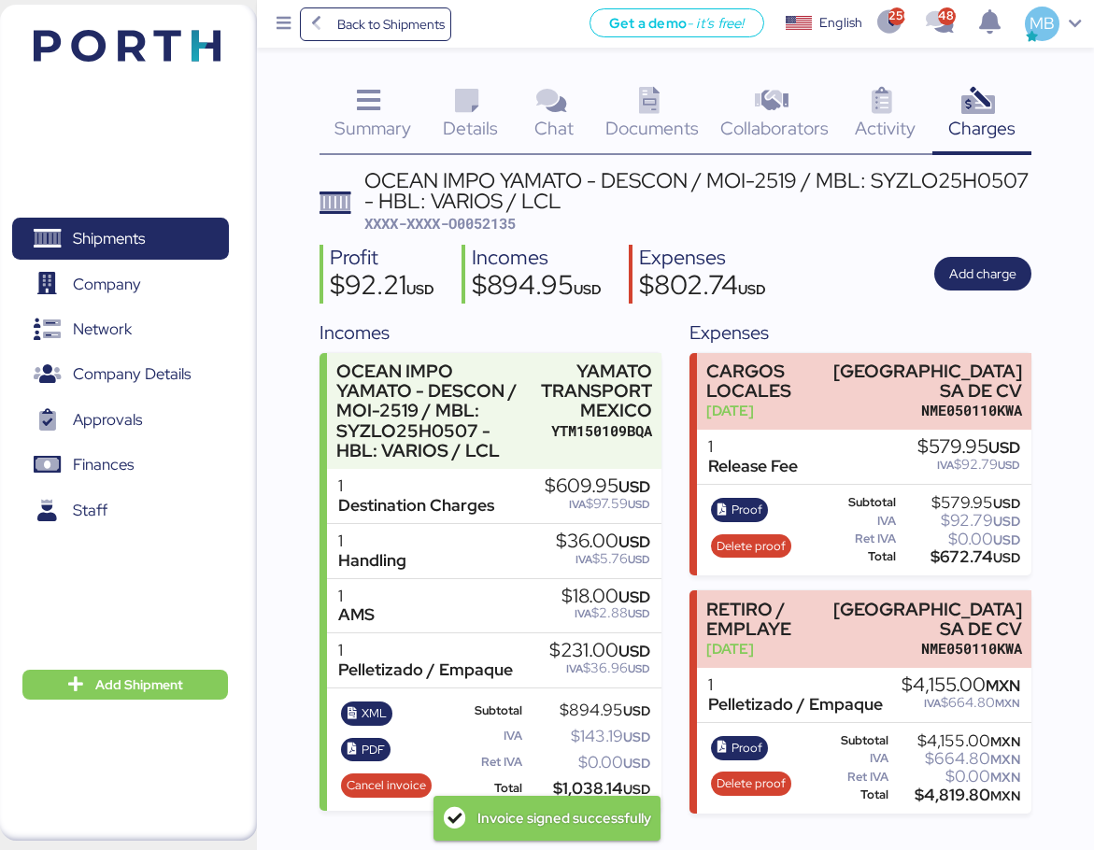
click at [505, 219] on span "XXXX-XXXX-O0052135" at bounding box center [439, 223] width 151 height 19
copy span "O0052135"
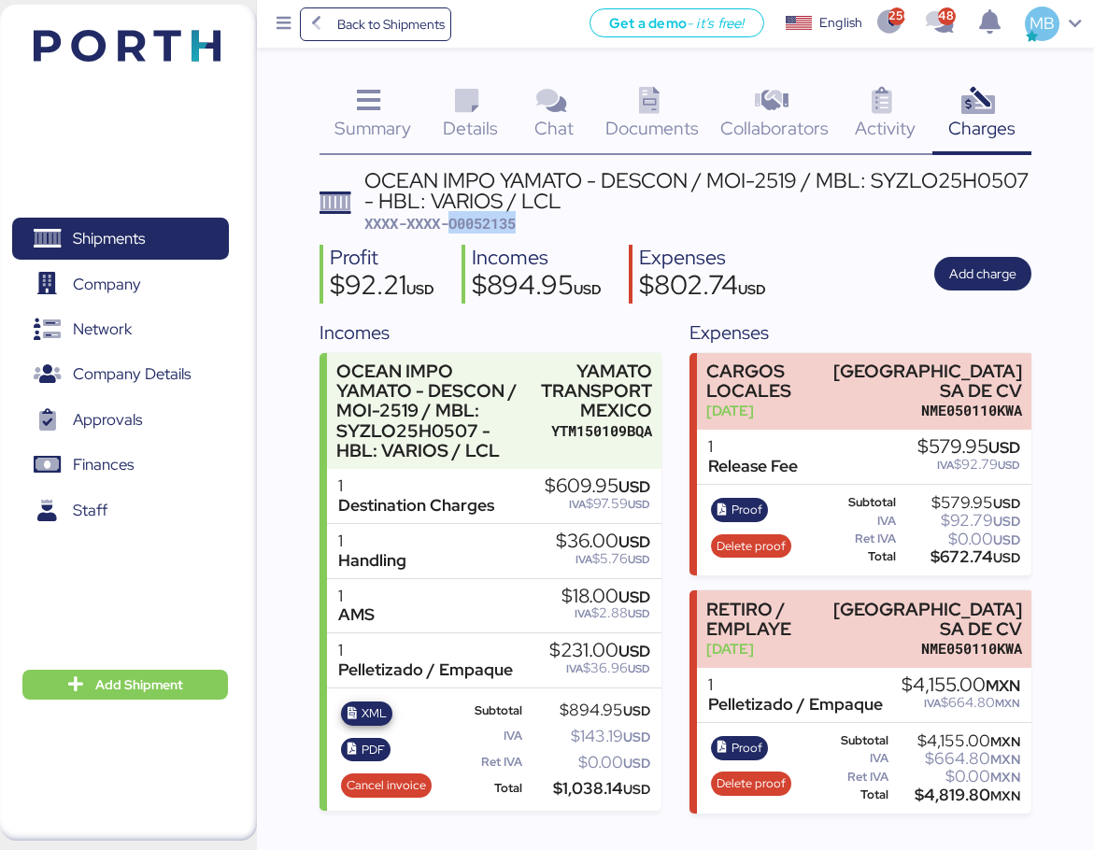
click at [371, 713] on span "XML" at bounding box center [373, 713] width 25 height 21
click at [363, 755] on span "PDF" at bounding box center [372, 750] width 23 height 21
